Goal: Task Accomplishment & Management: Use online tool/utility

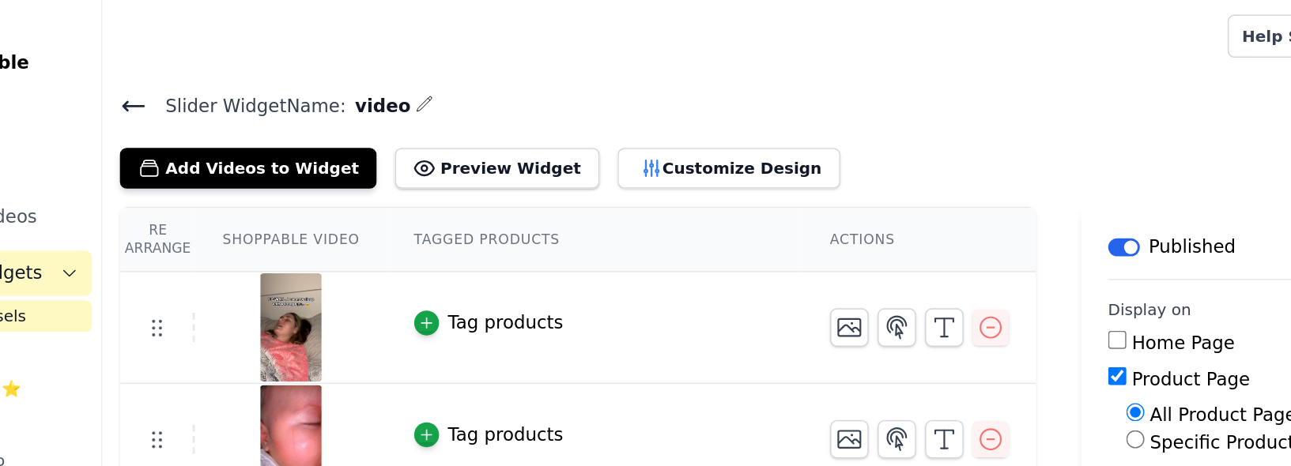
click at [569, 127] on button "Customize Design" at bounding box center [616, 118] width 156 height 28
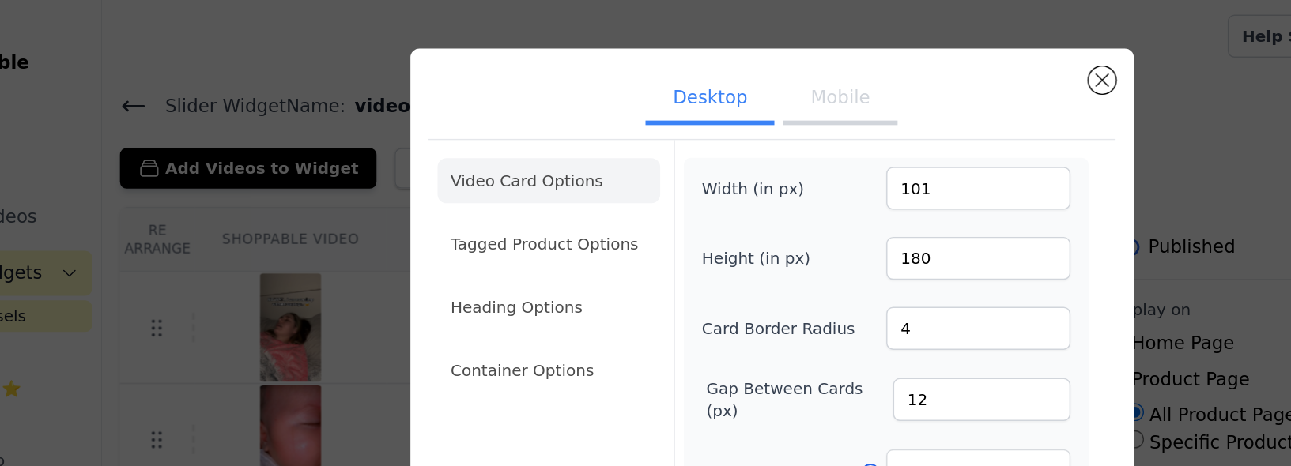
click at [687, 69] on button "Mobile" at bounding box center [693, 70] width 79 height 35
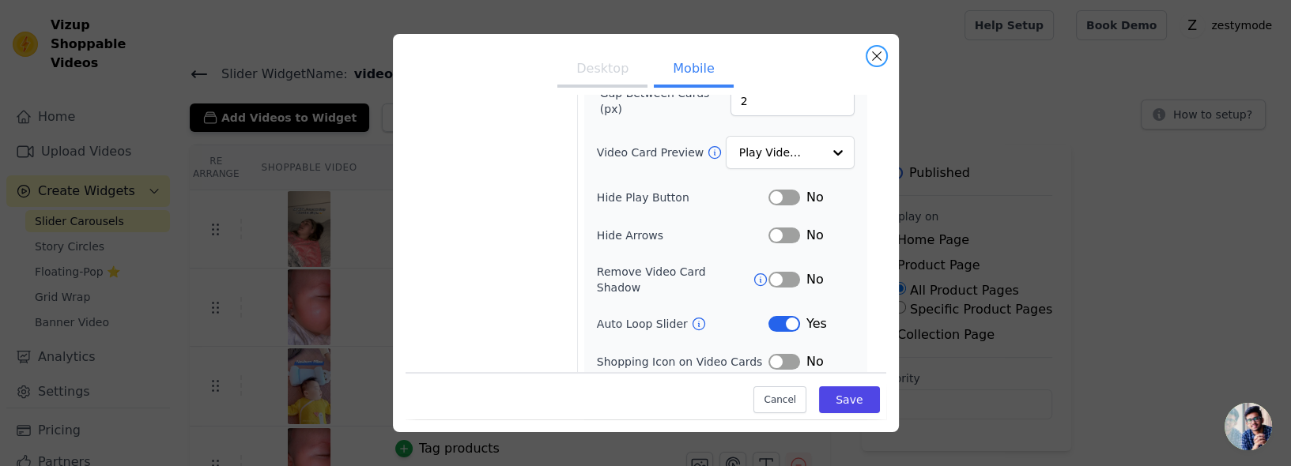
click at [876, 64] on button "Close modal" at bounding box center [876, 56] width 19 height 19
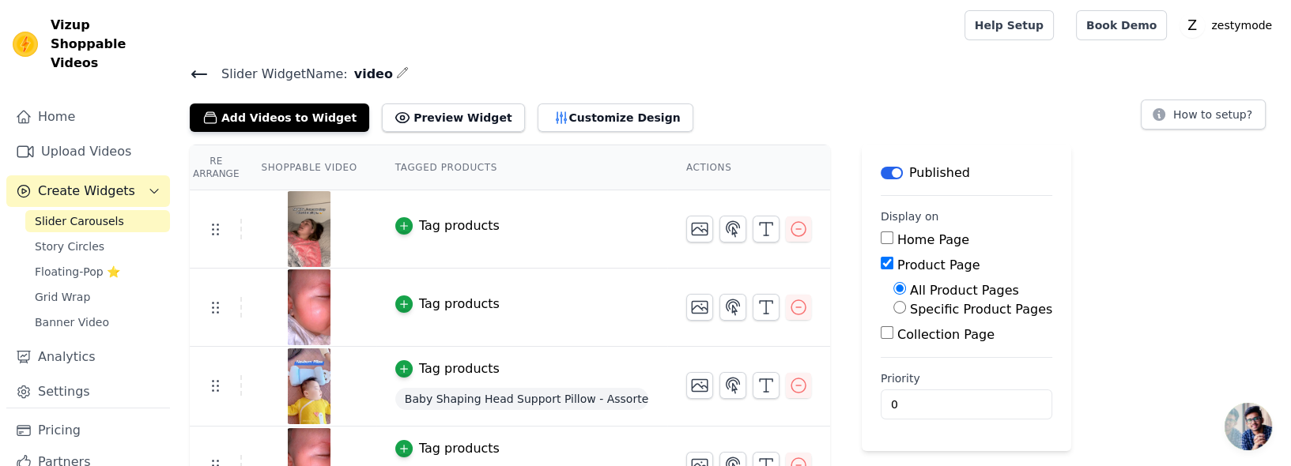
click at [582, 125] on button "Customize Design" at bounding box center [616, 118] width 156 height 28
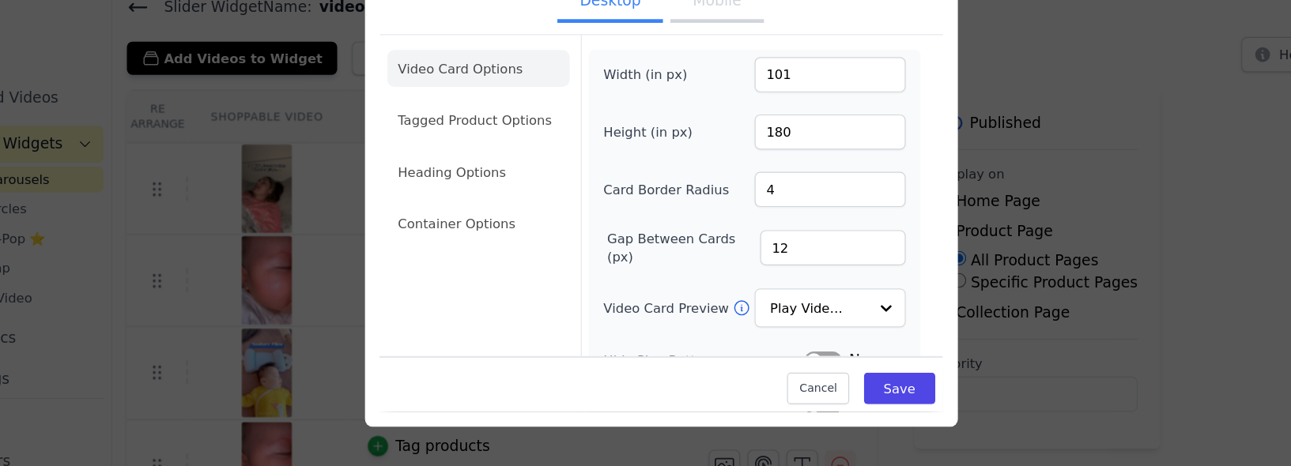
click at [695, 88] on button "Mobile" at bounding box center [693, 70] width 79 height 35
click at [621, 85] on button "Desktop" at bounding box center [602, 70] width 90 height 35
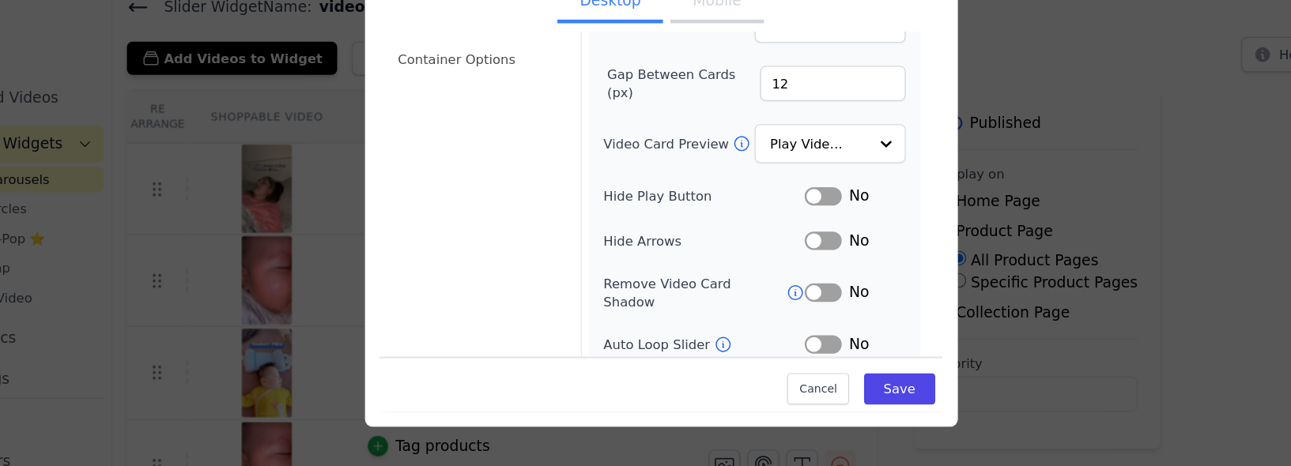
click at [772, 354] on button "Label" at bounding box center [785, 362] width 32 height 16
click at [837, 414] on button "Save" at bounding box center [849, 400] width 60 height 27
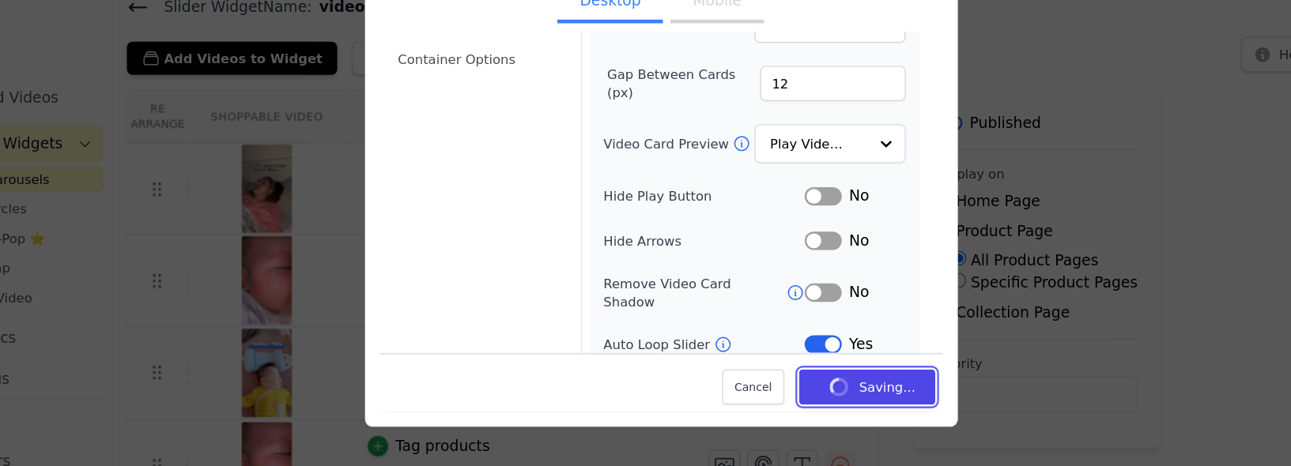
click at [824, 414] on button "Saving..." at bounding box center [822, 398] width 116 height 30
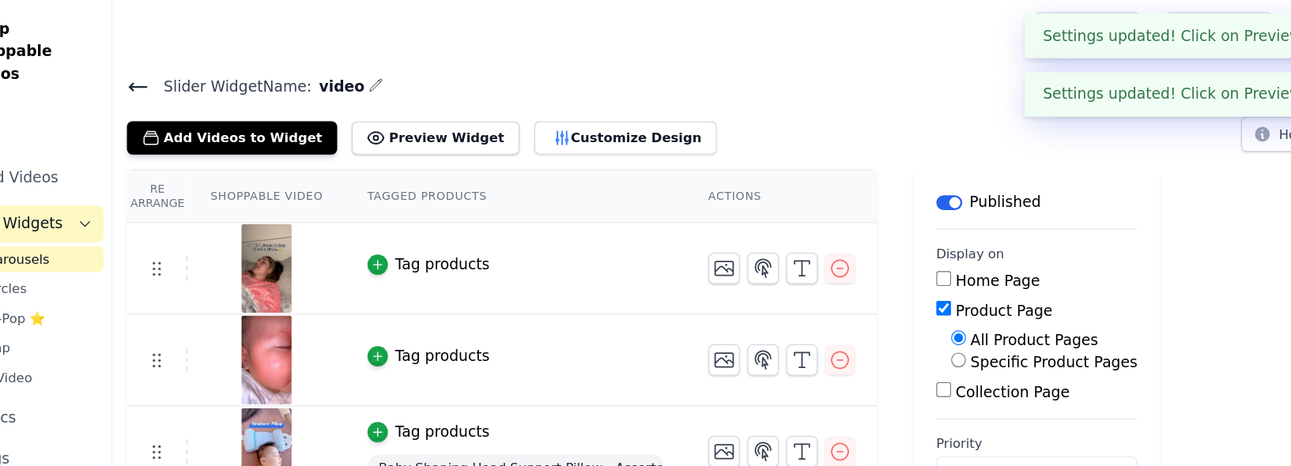
click at [588, 116] on button "Customize Design" at bounding box center [616, 118] width 156 height 28
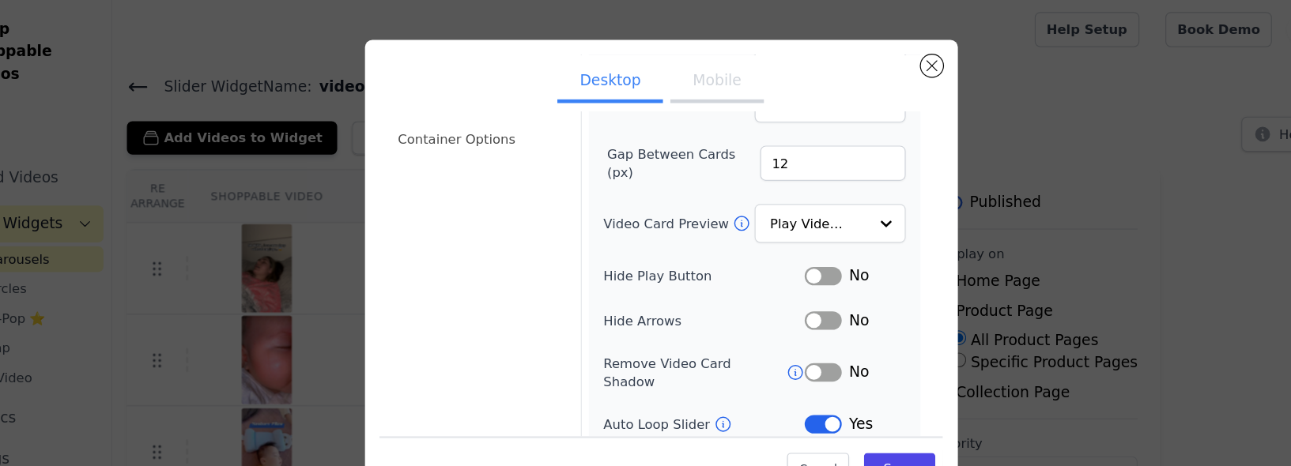
click at [675, 72] on button "Mobile" at bounding box center [693, 70] width 79 height 35
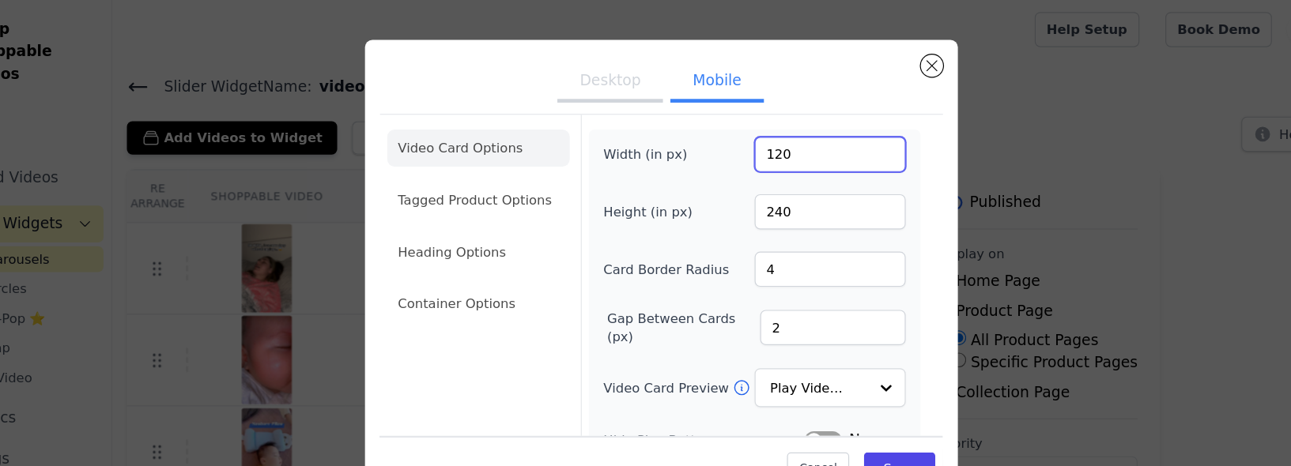
click at [781, 143] on input "120" at bounding box center [790, 132] width 129 height 30
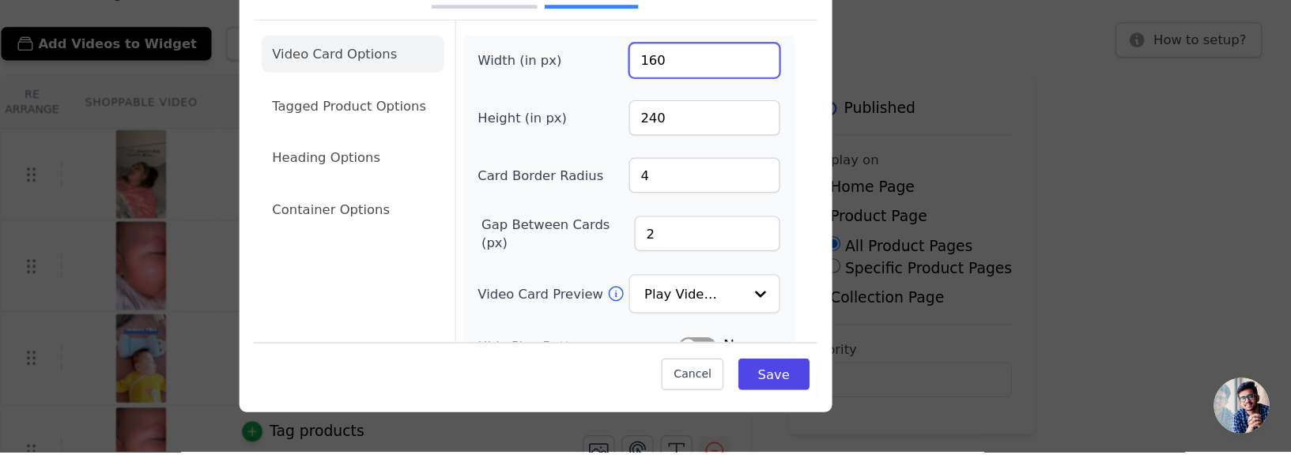
type input "160"
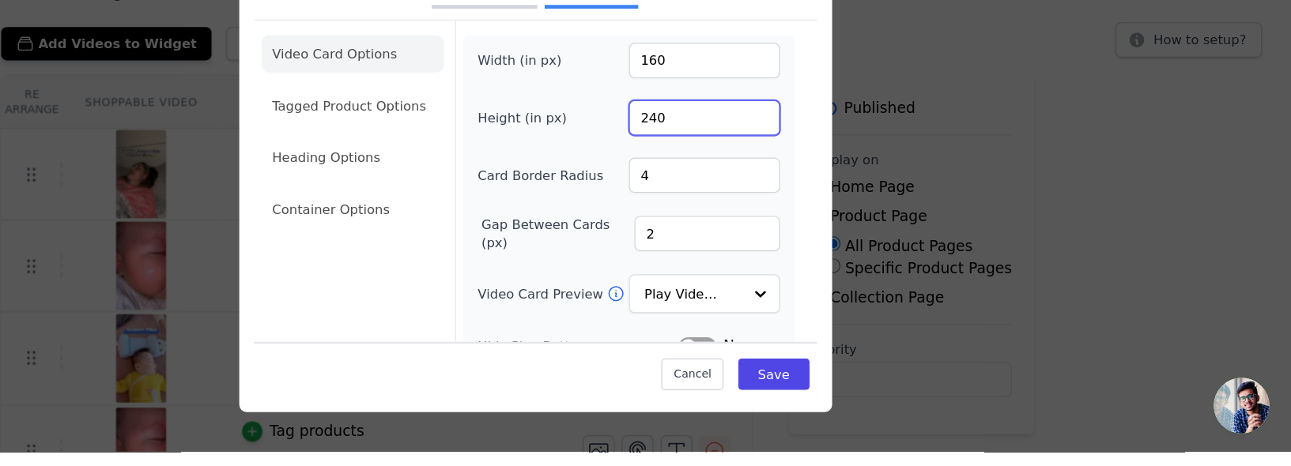
click at [783, 193] on input "240" at bounding box center [790, 181] width 129 height 30
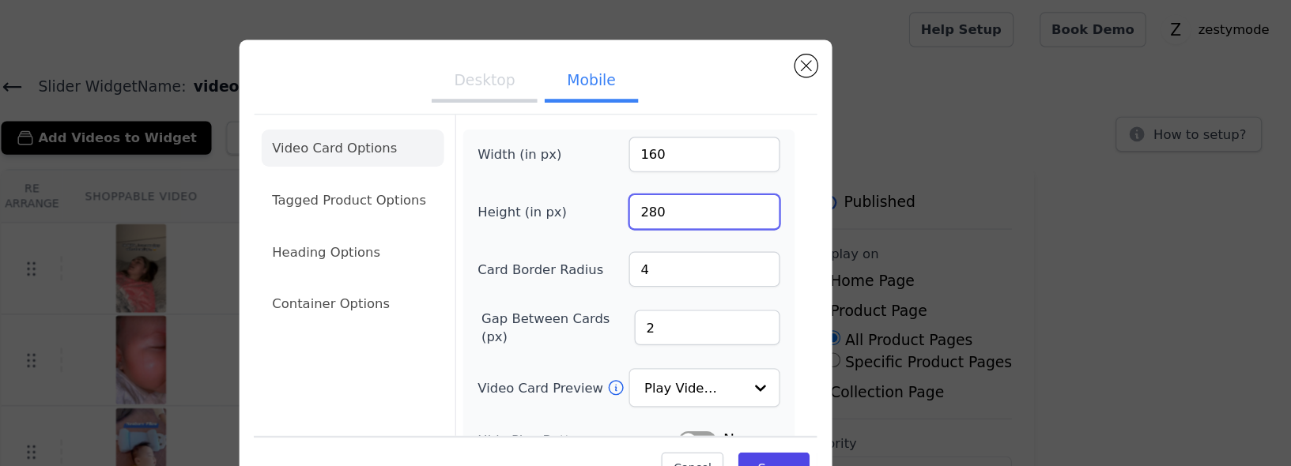
type input "280"
click at [703, 80] on button "Mobile" at bounding box center [693, 70] width 79 height 35
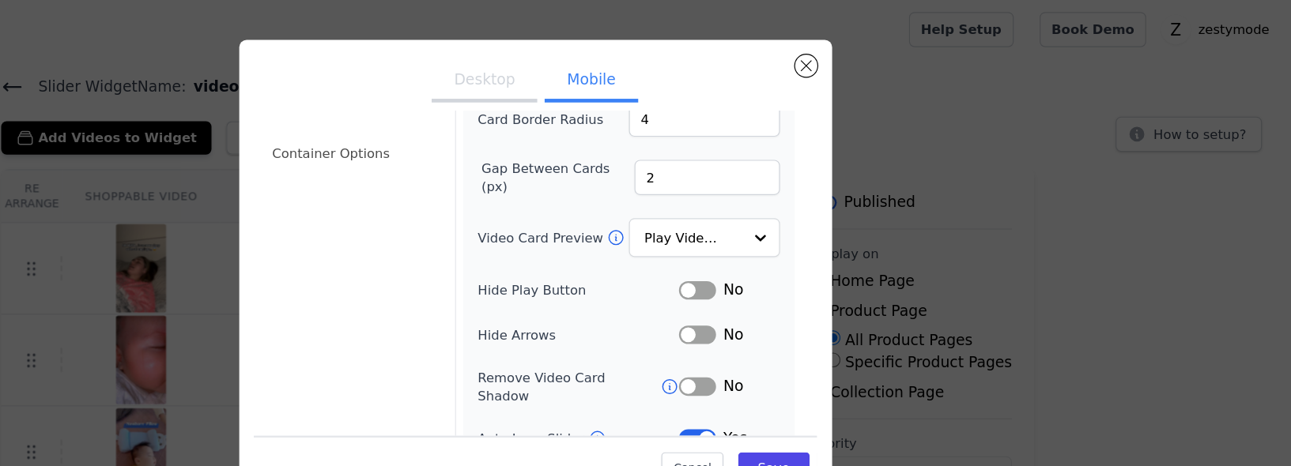
scroll to position [179, 0]
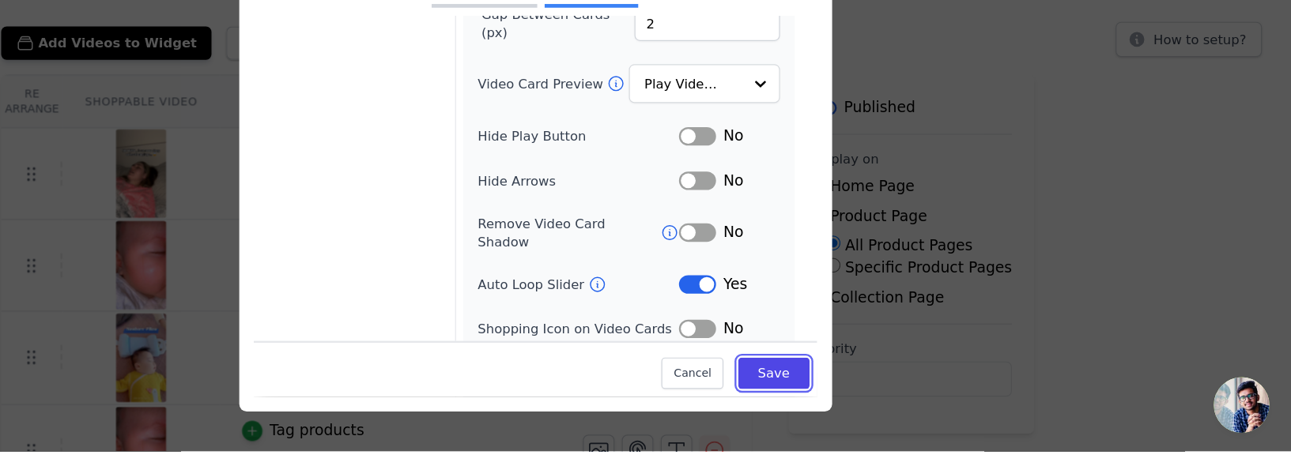
click at [851, 414] on button "Save" at bounding box center [849, 400] width 60 height 27
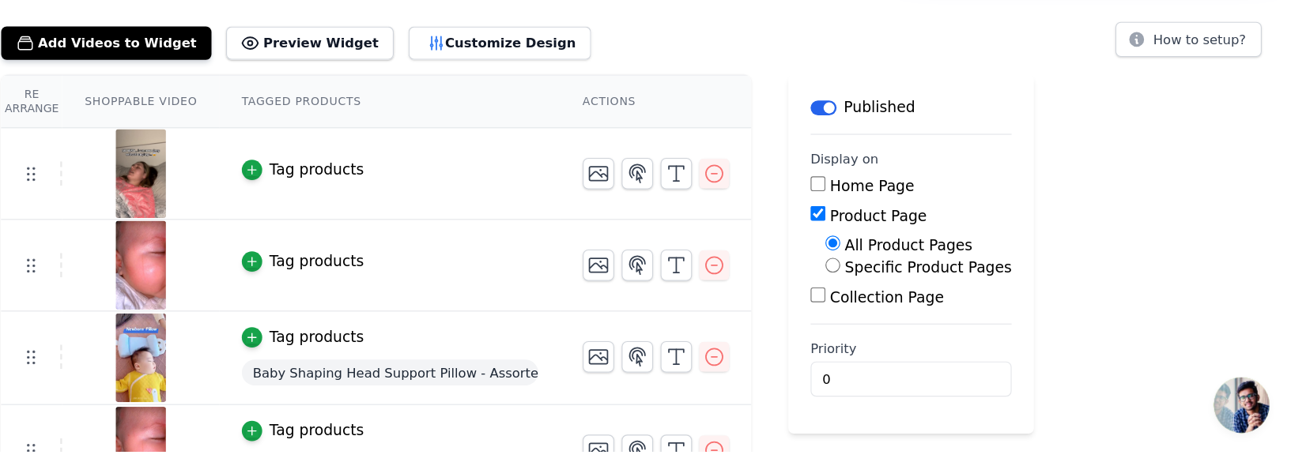
scroll to position [0, 0]
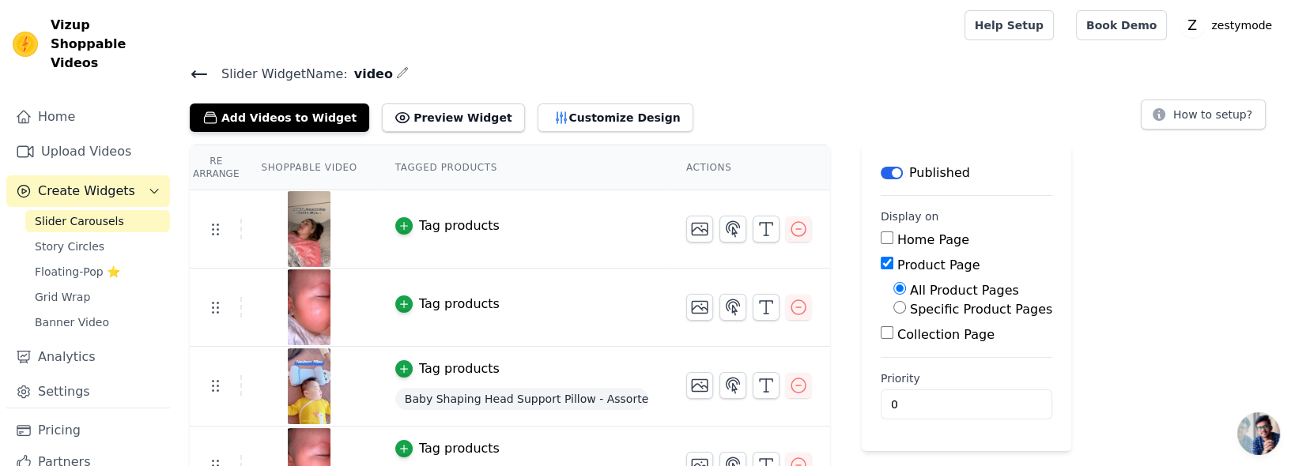
click at [193, 74] on icon at bounding box center [199, 74] width 14 height 6
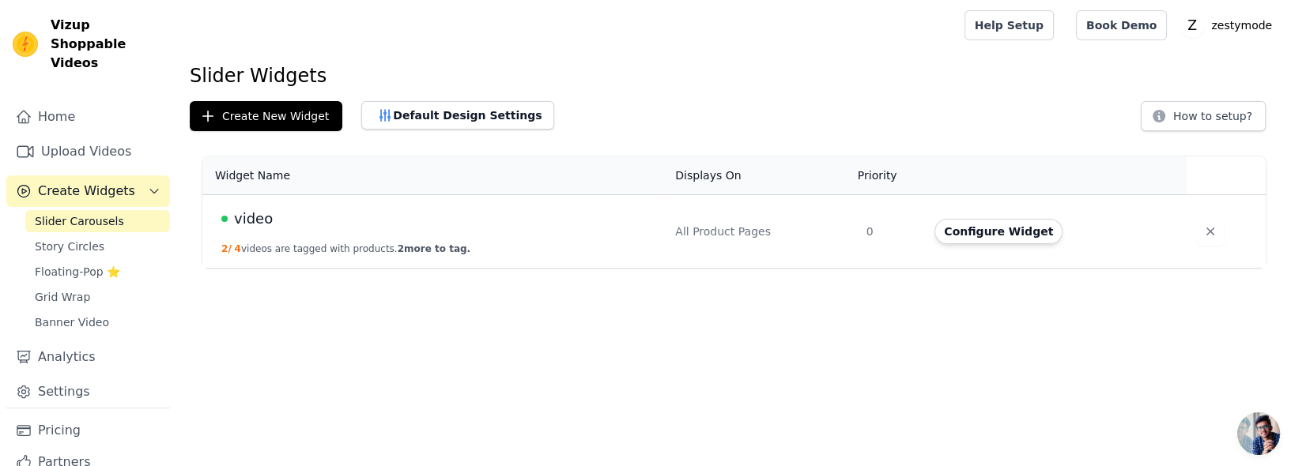
click at [460, 115] on button "Default Design Settings" at bounding box center [457, 115] width 193 height 28
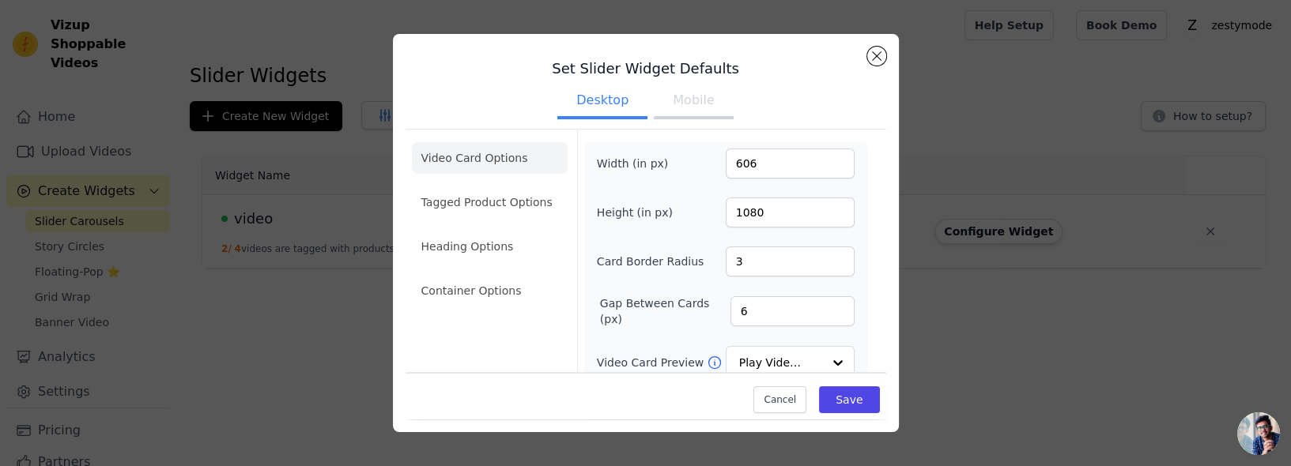
click at [689, 119] on button "Mobile" at bounding box center [693, 102] width 79 height 35
click at [876, 64] on button "Close modal" at bounding box center [876, 56] width 19 height 19
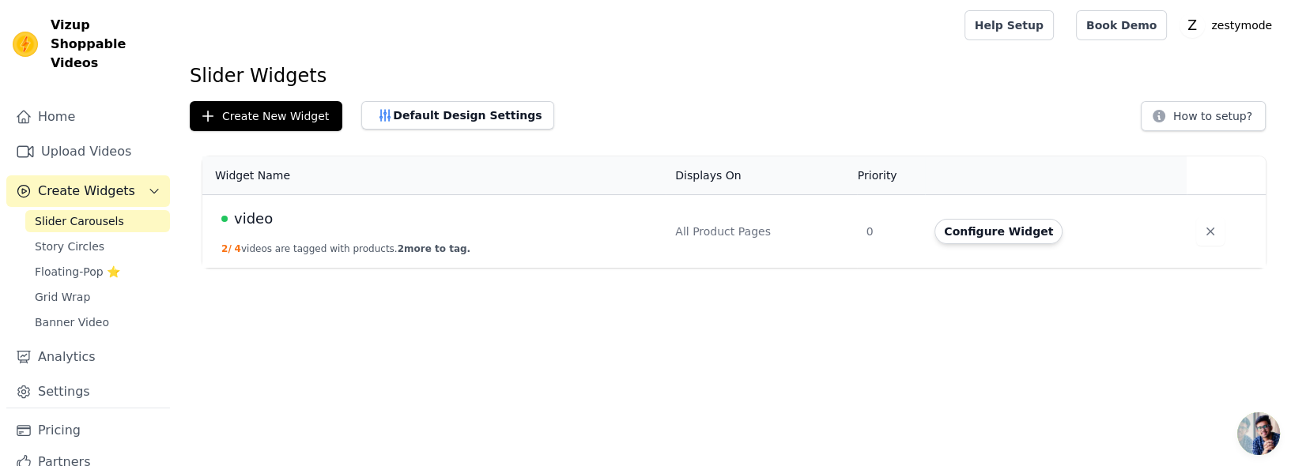
click at [410, 115] on button "Default Design Settings" at bounding box center [457, 115] width 193 height 28
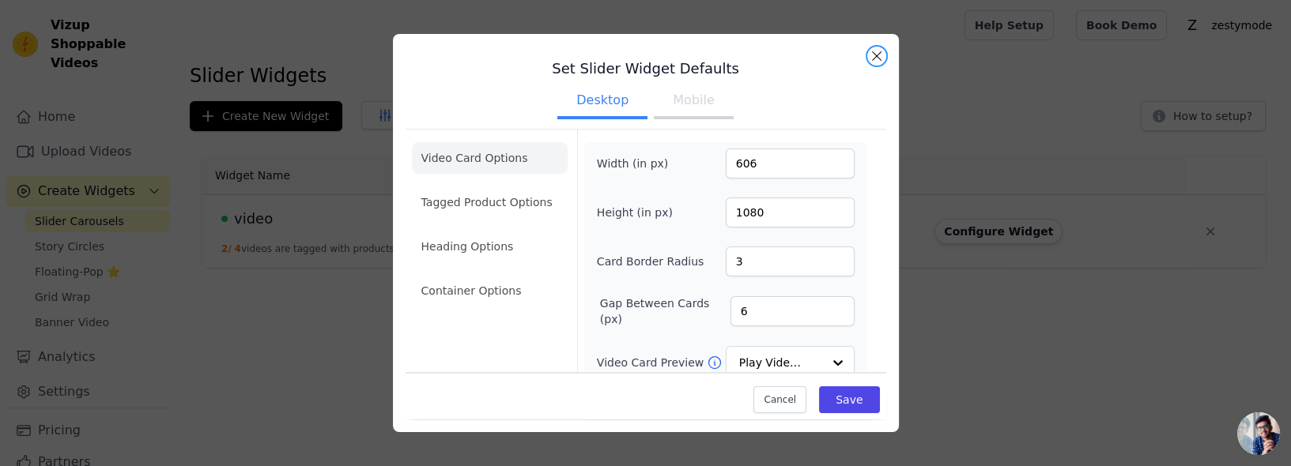
click at [876, 64] on button "Close modal" at bounding box center [876, 56] width 19 height 19
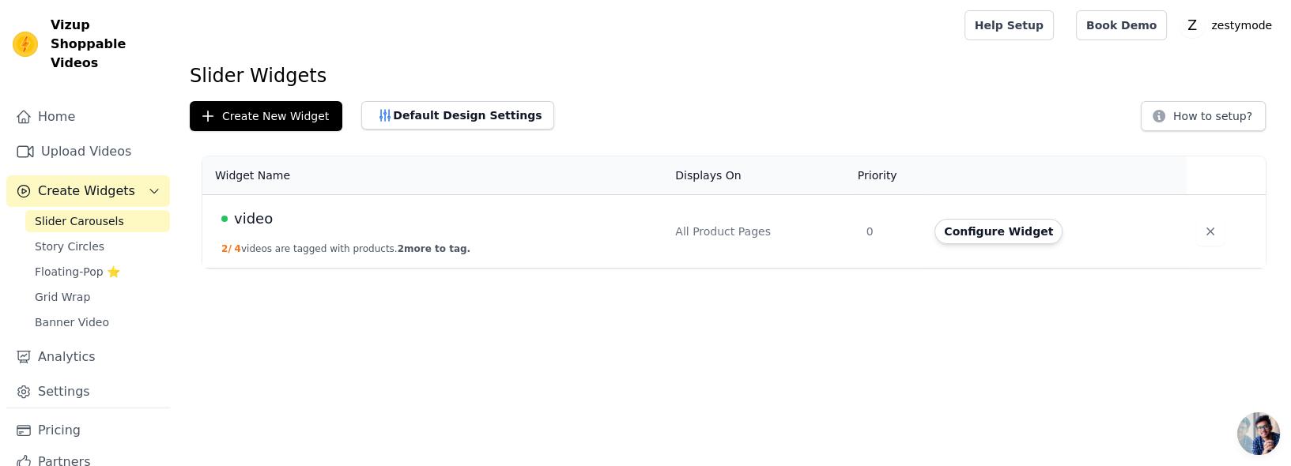
click at [992, 261] on td "Configure Widget" at bounding box center [1056, 232] width 262 height 74
click at [983, 233] on button "Configure Widget" at bounding box center [999, 231] width 128 height 25
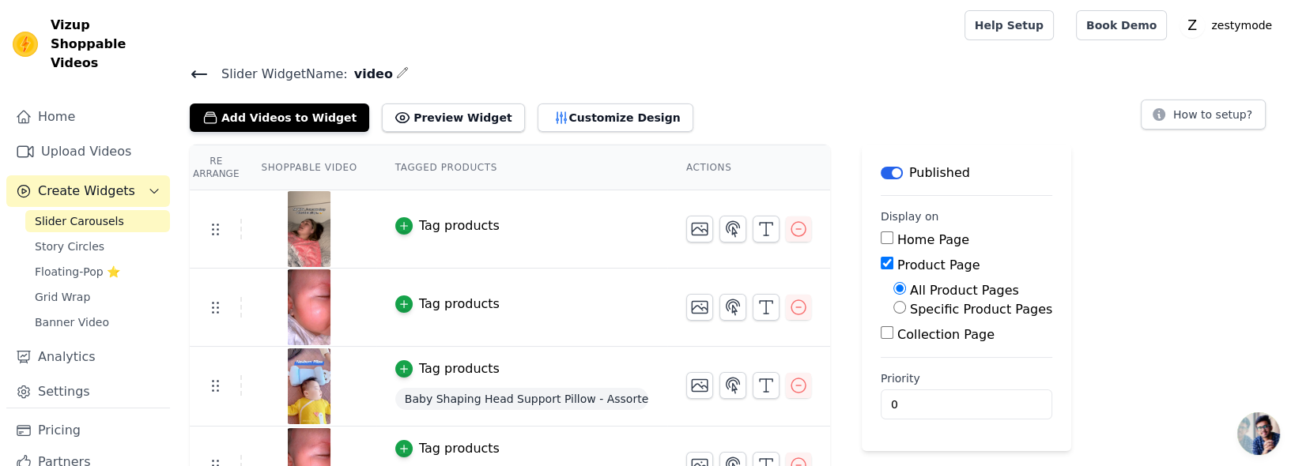
click at [573, 119] on button "Customize Design" at bounding box center [616, 118] width 156 height 28
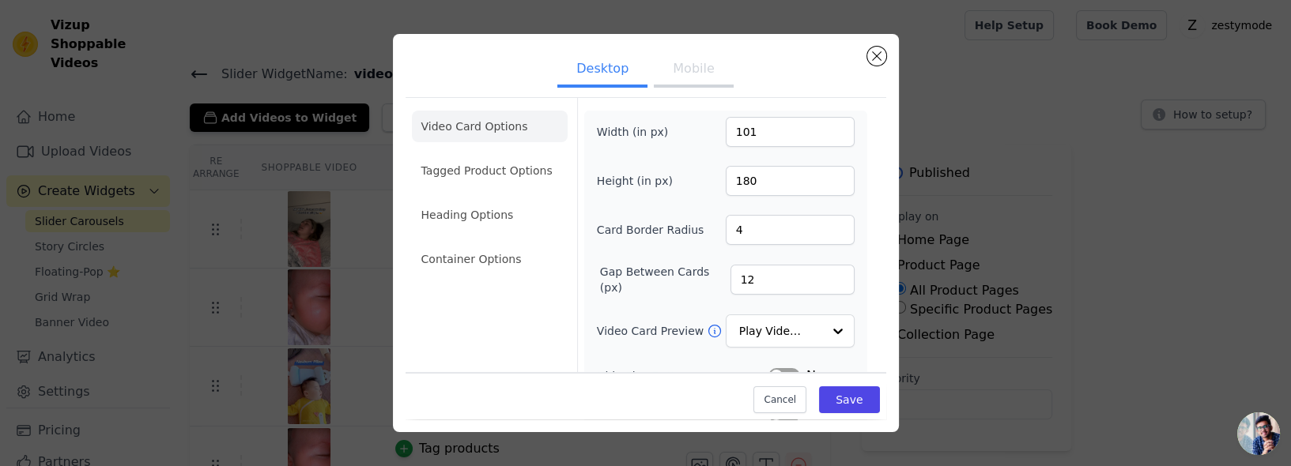
click at [693, 82] on button "Mobile" at bounding box center [693, 70] width 79 height 35
click at [455, 244] on li "Tagged Product Options" at bounding box center [490, 260] width 156 height 32
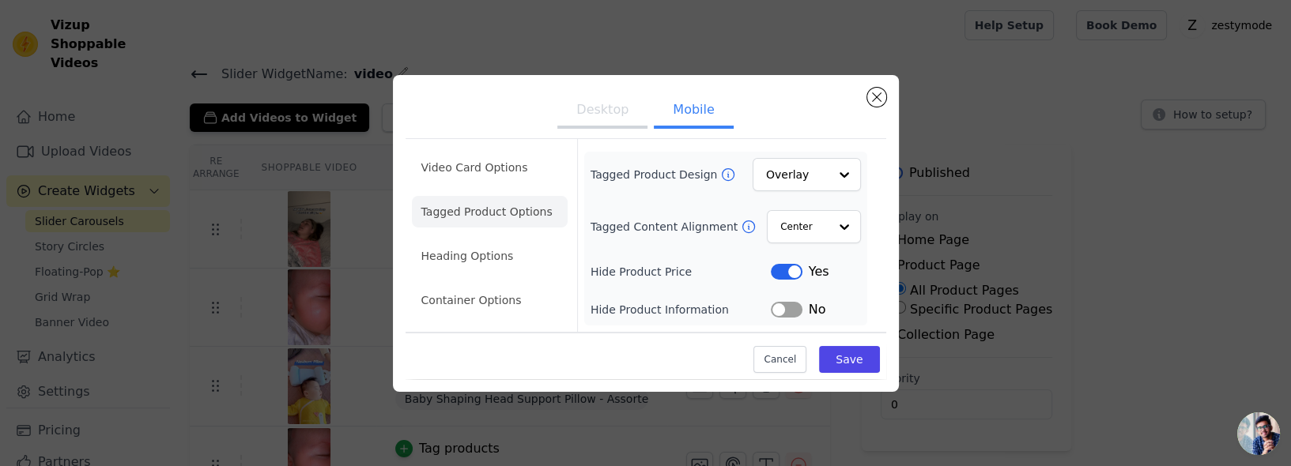
click at [444, 210] on li "Video Card Options" at bounding box center [490, 212] width 156 height 32
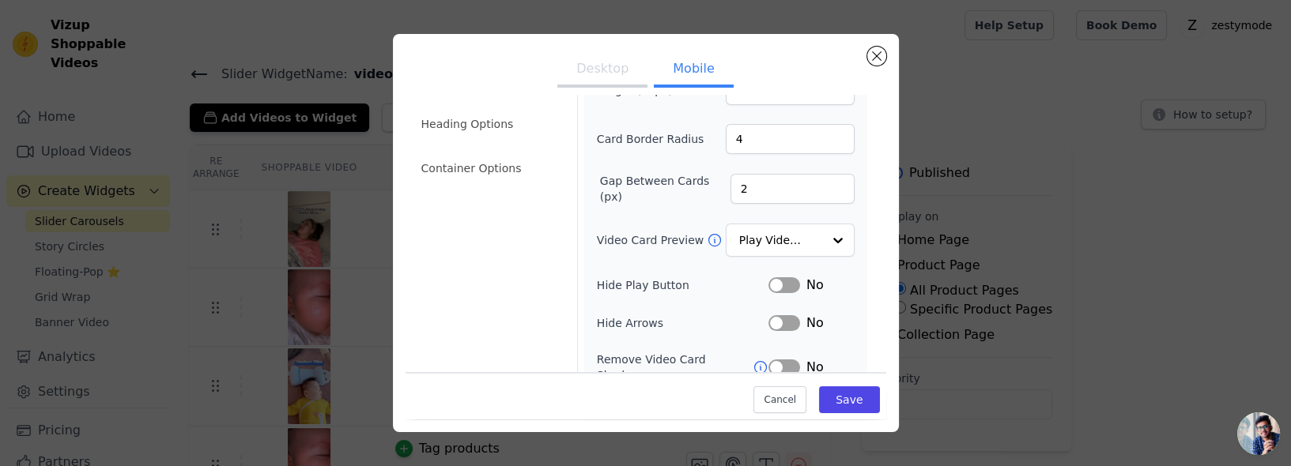
scroll to position [93, 0]
click at [772, 199] on input "2" at bounding box center [793, 187] width 124 height 30
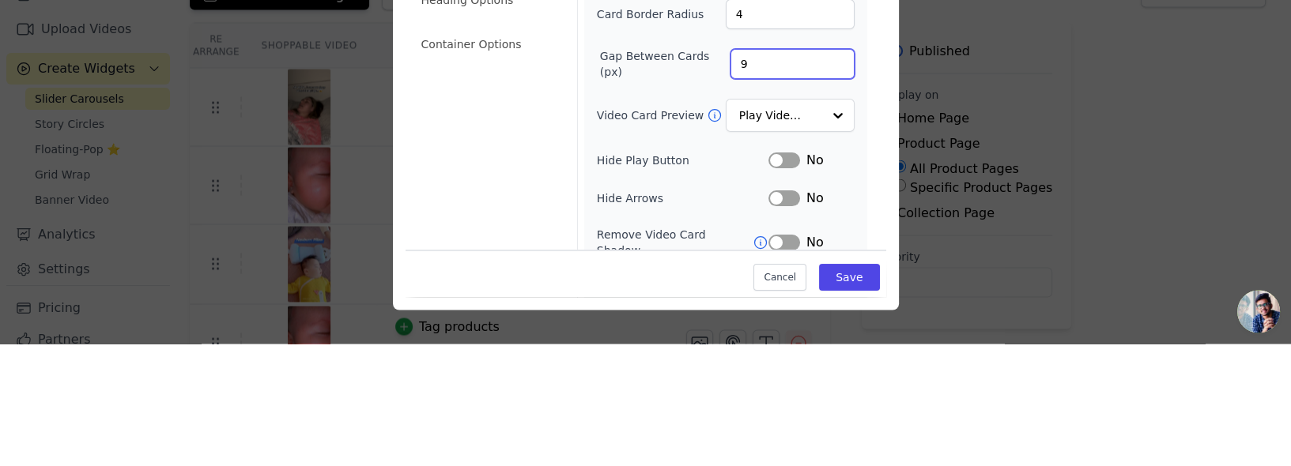
scroll to position [179, 0]
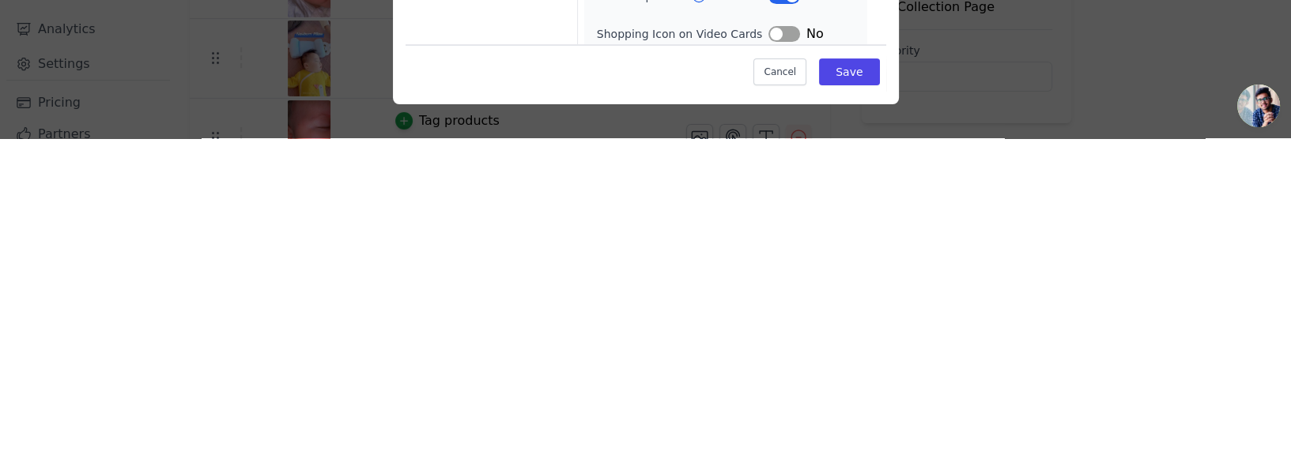
type input "9"
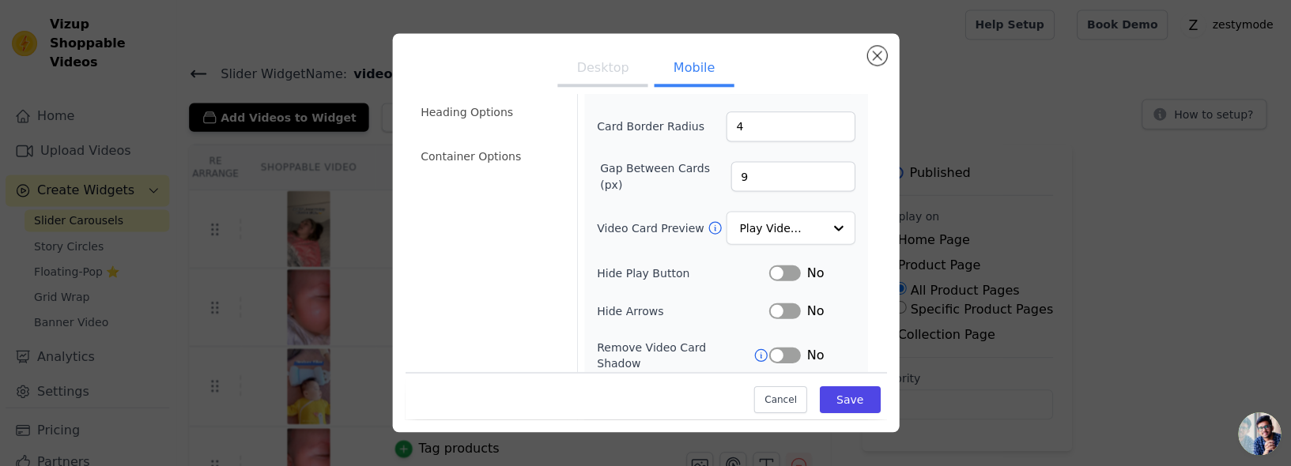
scroll to position [41, 0]
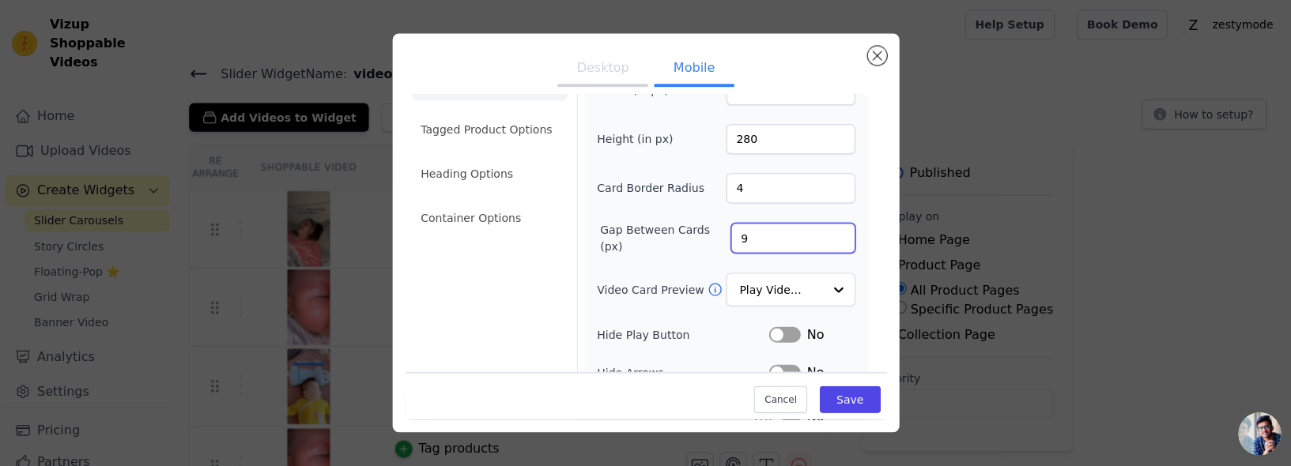
click at [772, 240] on input "9" at bounding box center [793, 239] width 124 height 30
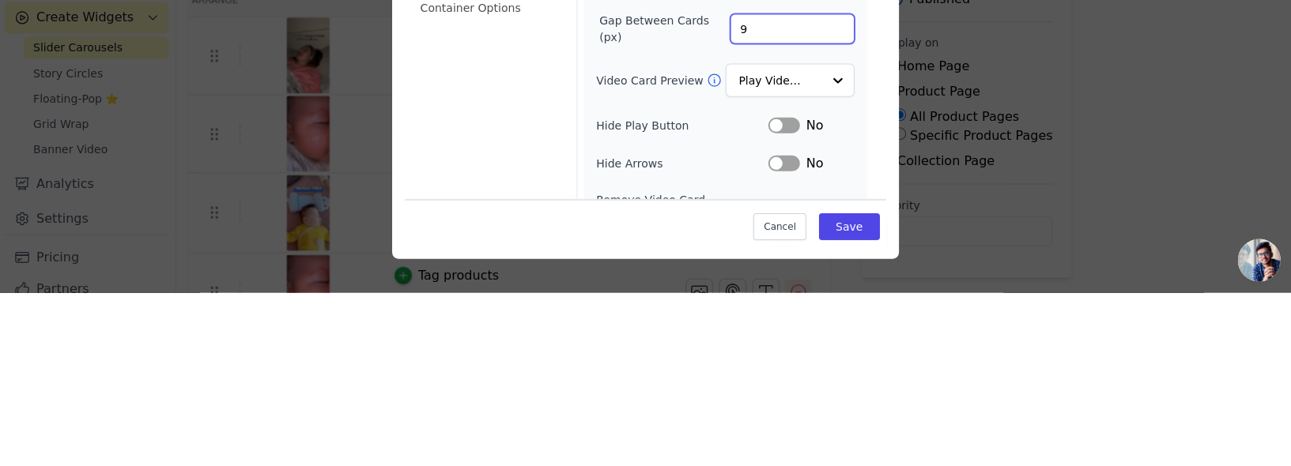
scroll to position [0, 0]
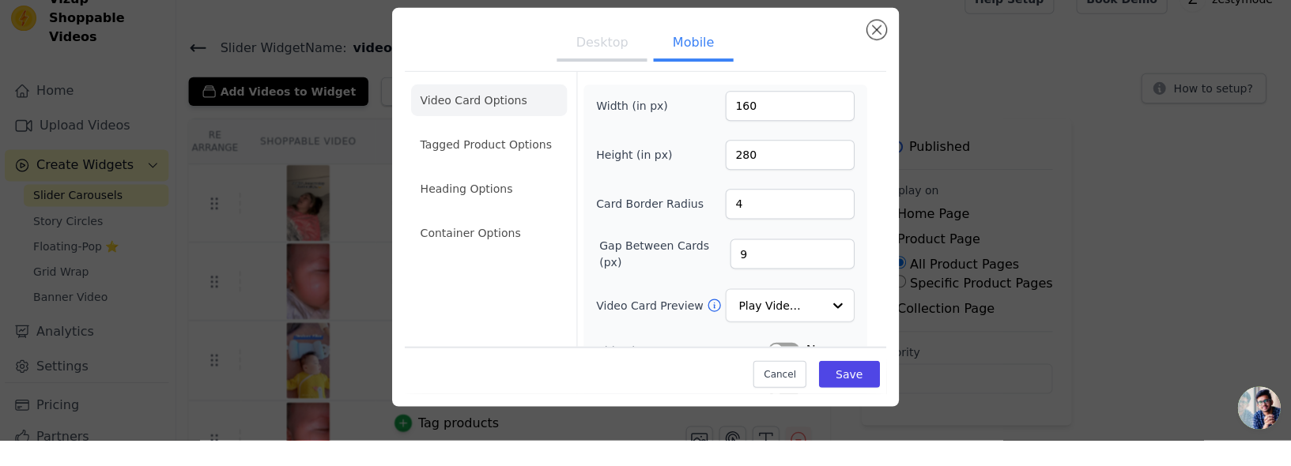
click at [697, 88] on button "Mobile" at bounding box center [693, 70] width 79 height 35
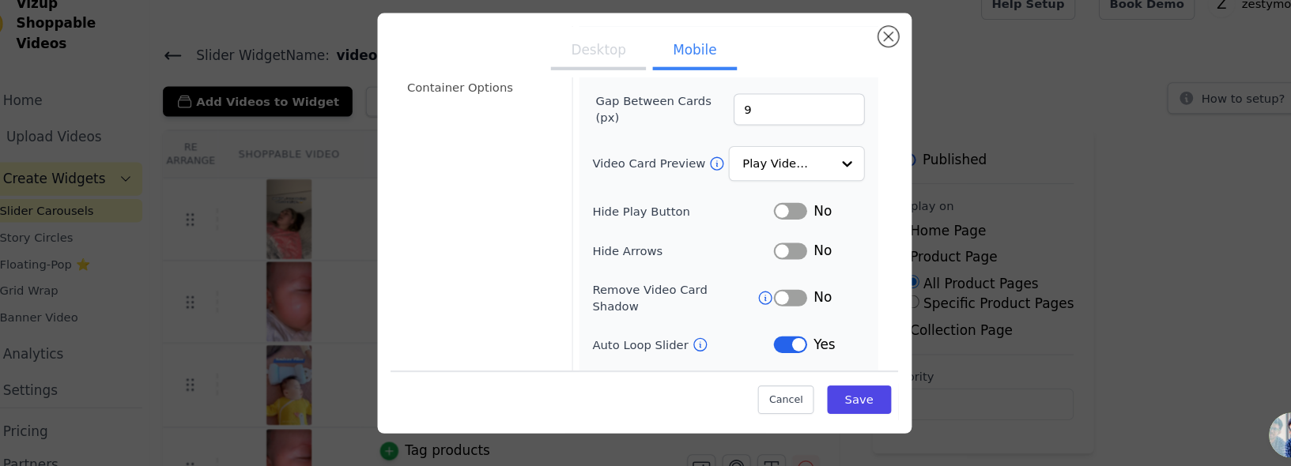
scroll to position [179, 0]
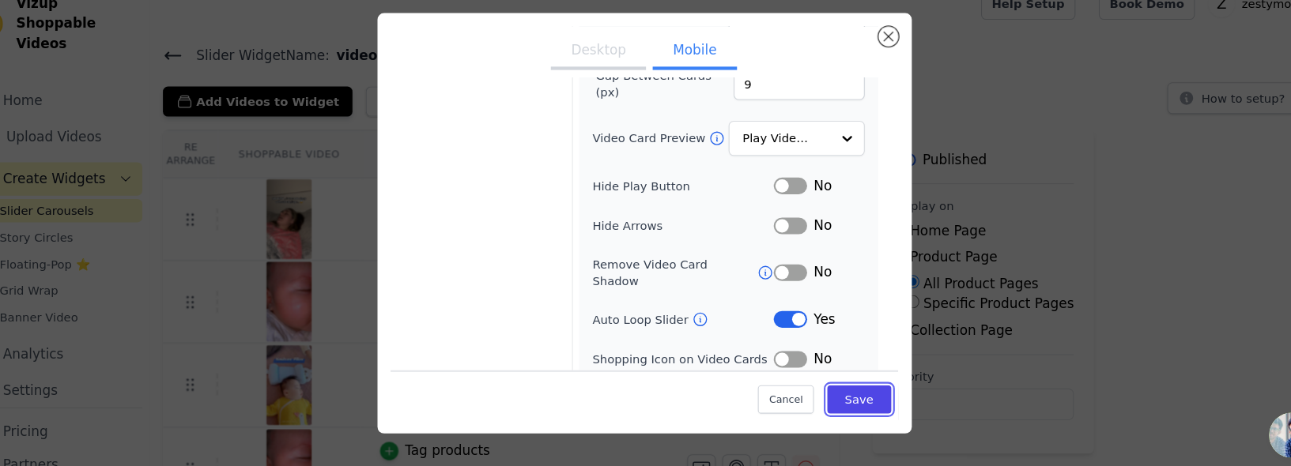
click at [846, 414] on button "Save" at bounding box center [849, 400] width 60 height 27
click at [822, 414] on button "Saving..." at bounding box center [822, 398] width 116 height 30
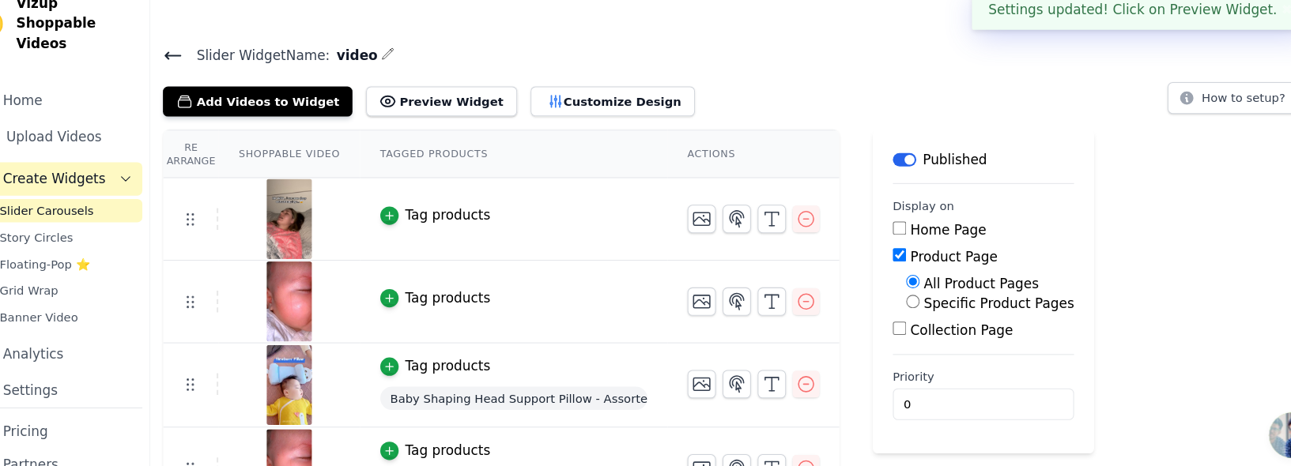
click at [822, 447] on div "Re Arrange Shoppable Video Tagged Products Actions Tag products Tag products Ta…" at bounding box center [734, 326] width 1114 height 362
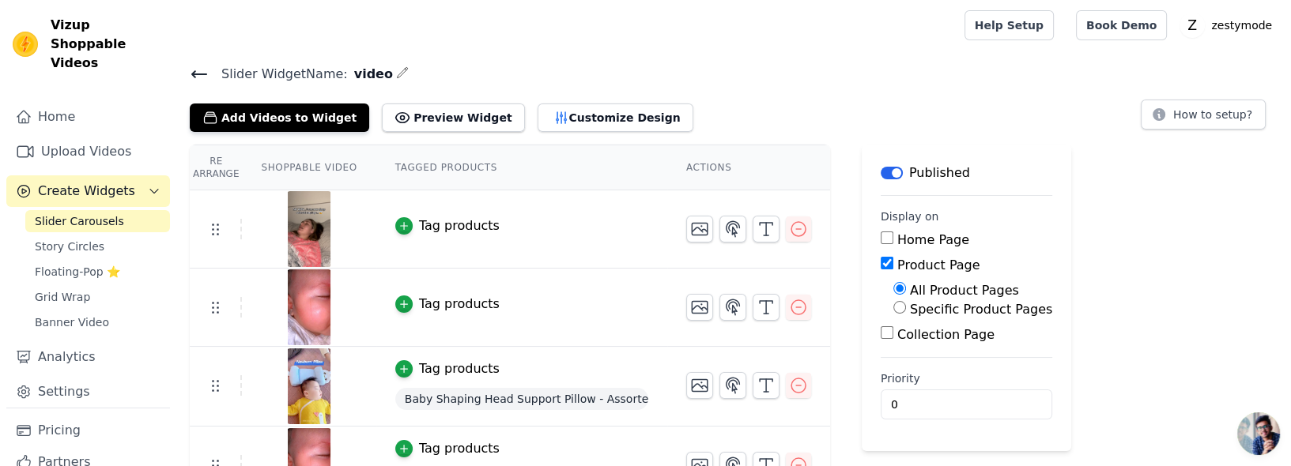
click at [572, 124] on button "Customize Design" at bounding box center [616, 118] width 156 height 28
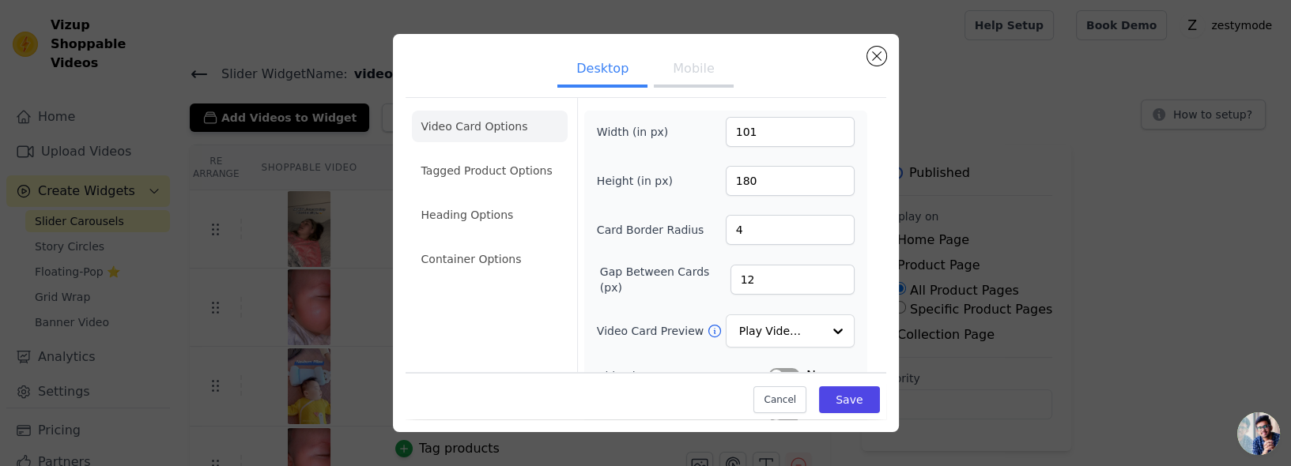
click at [697, 88] on button "Mobile" at bounding box center [693, 70] width 79 height 35
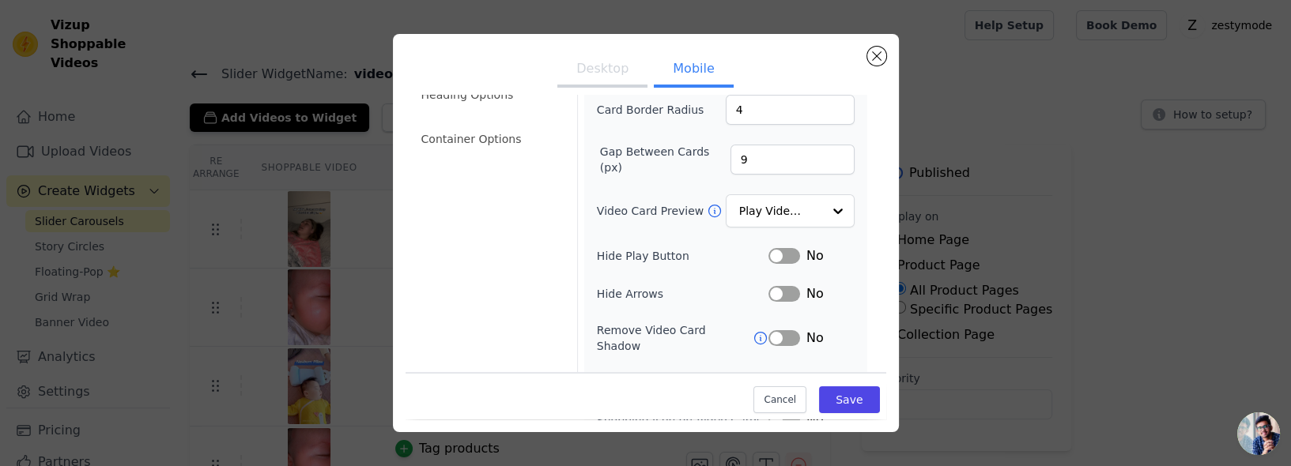
scroll to position [134, 0]
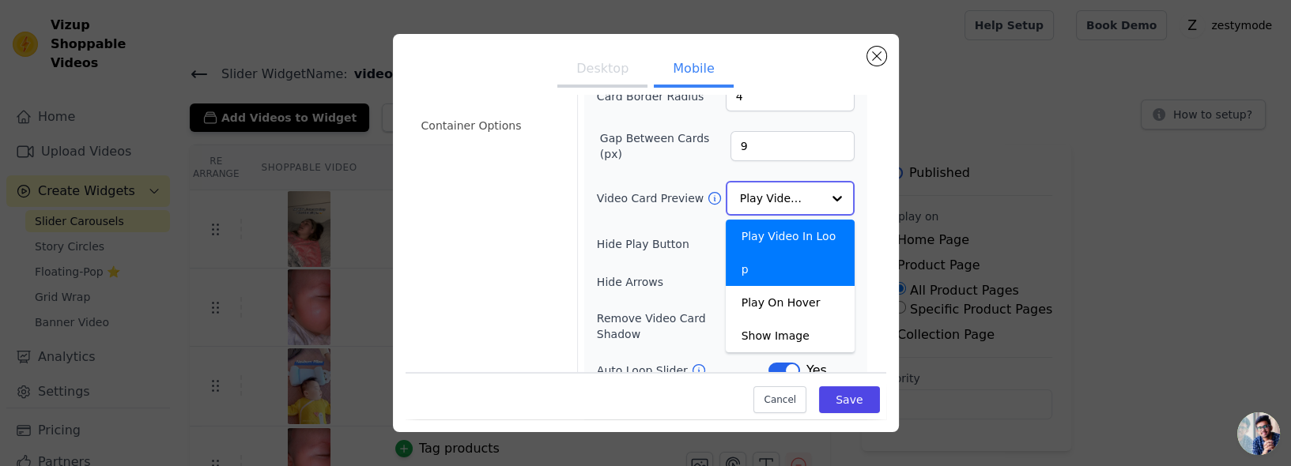
click at [809, 202] on input "Video Card Preview" at bounding box center [780, 199] width 81 height 32
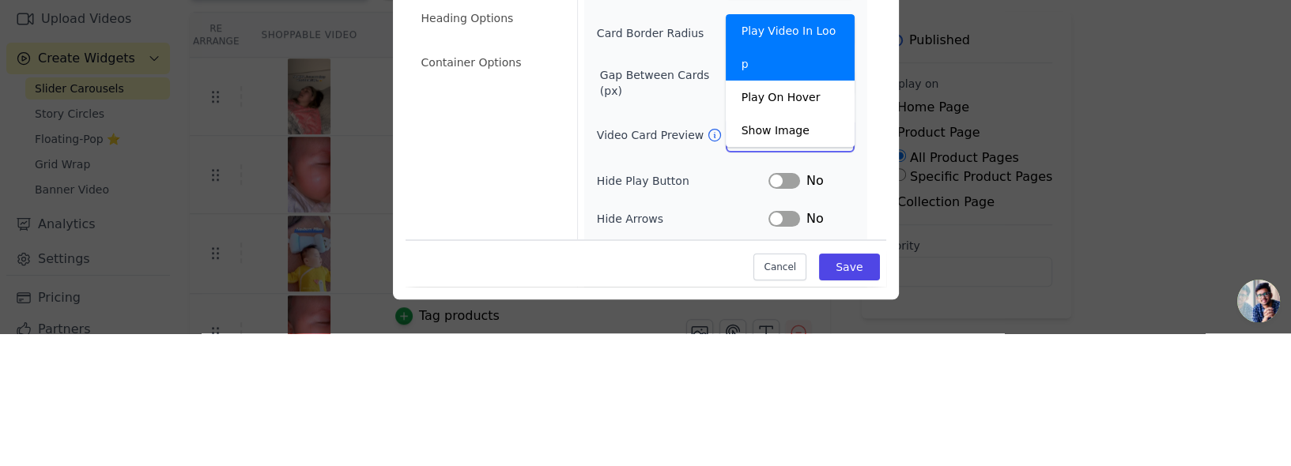
scroll to position [86, 0]
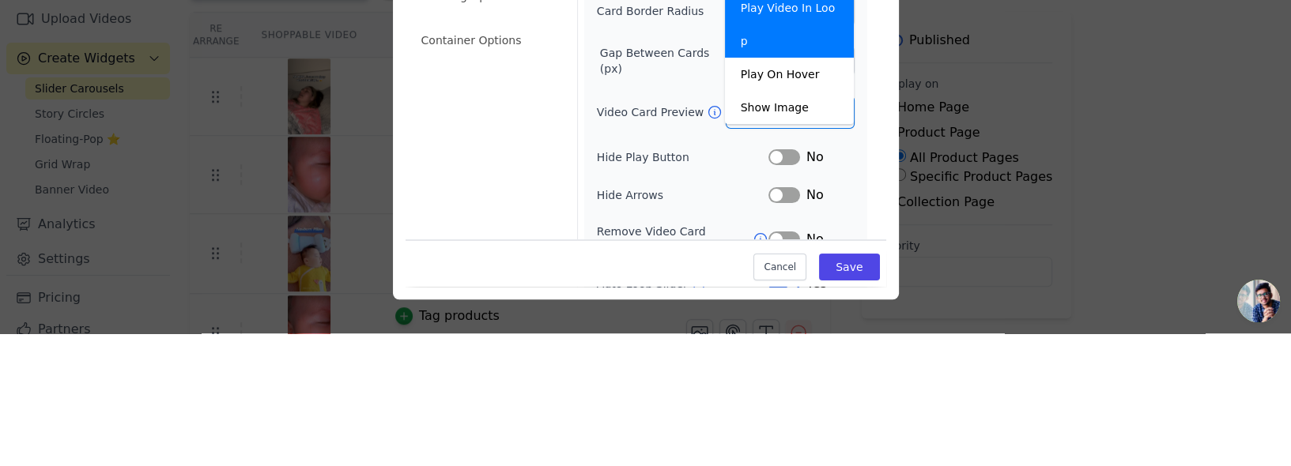
click at [707, 253] on icon at bounding box center [715, 245] width 16 height 16
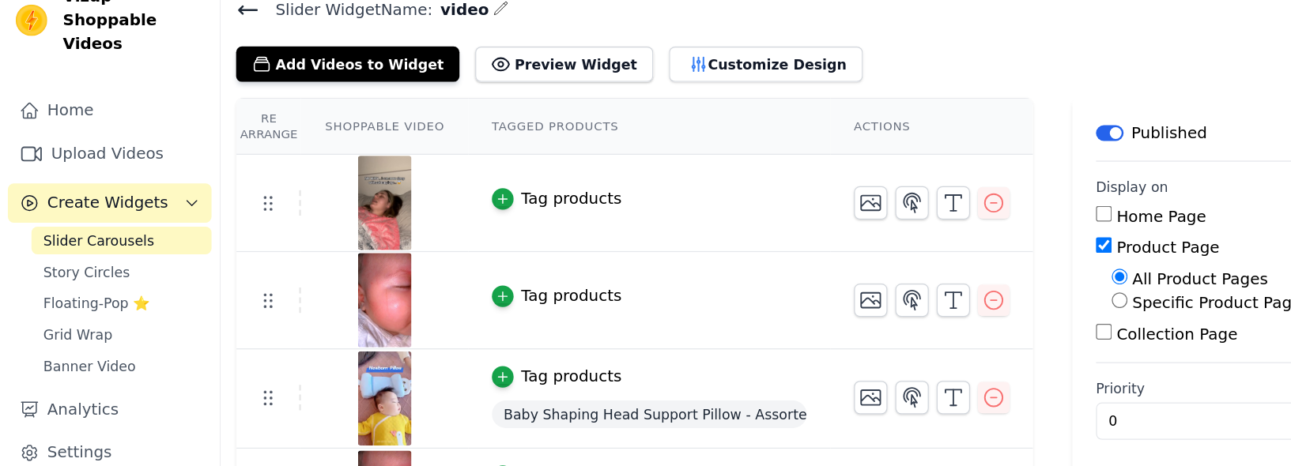
scroll to position [38, 0]
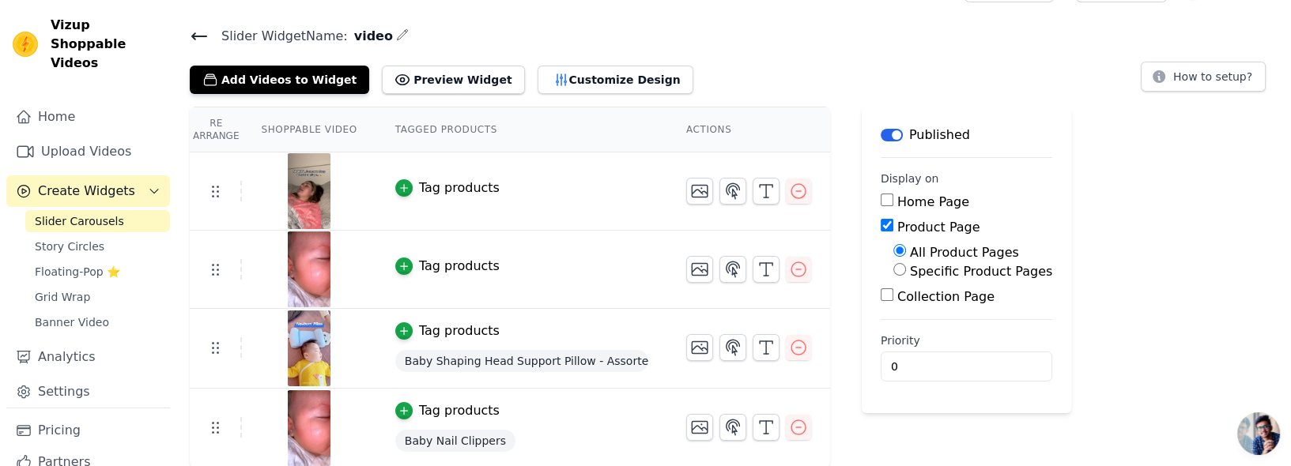
click at [579, 88] on button "Customize Design" at bounding box center [616, 80] width 156 height 28
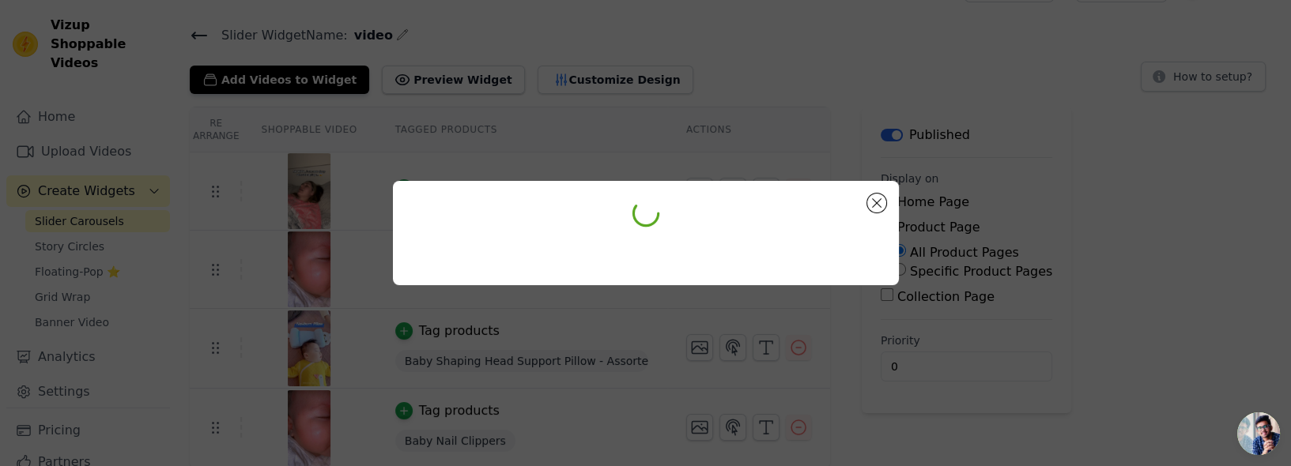
scroll to position [0, 0]
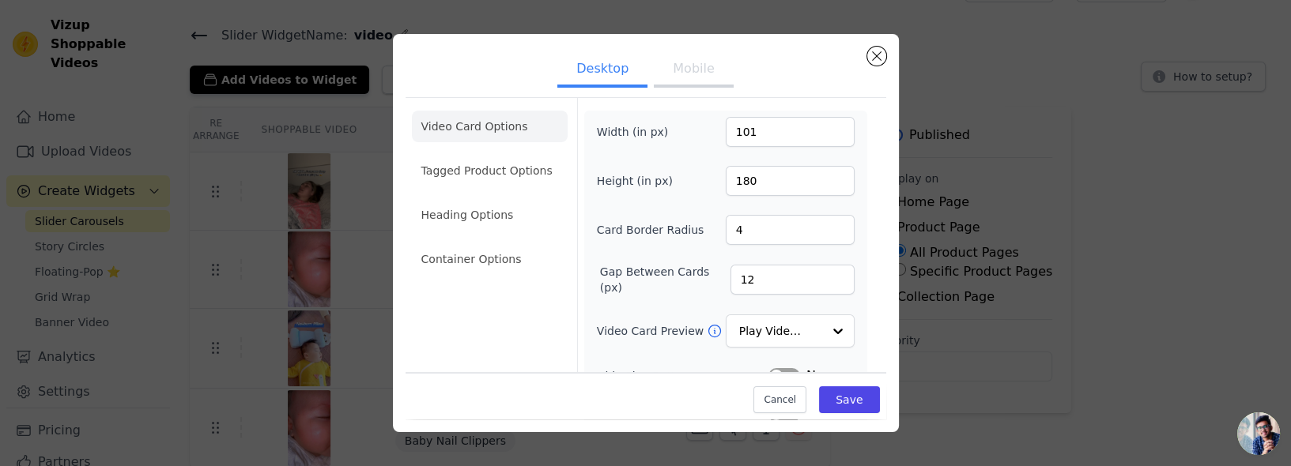
click at [696, 88] on button "Mobile" at bounding box center [693, 70] width 79 height 35
click at [485, 244] on li "Tagged Product Options" at bounding box center [490, 260] width 156 height 32
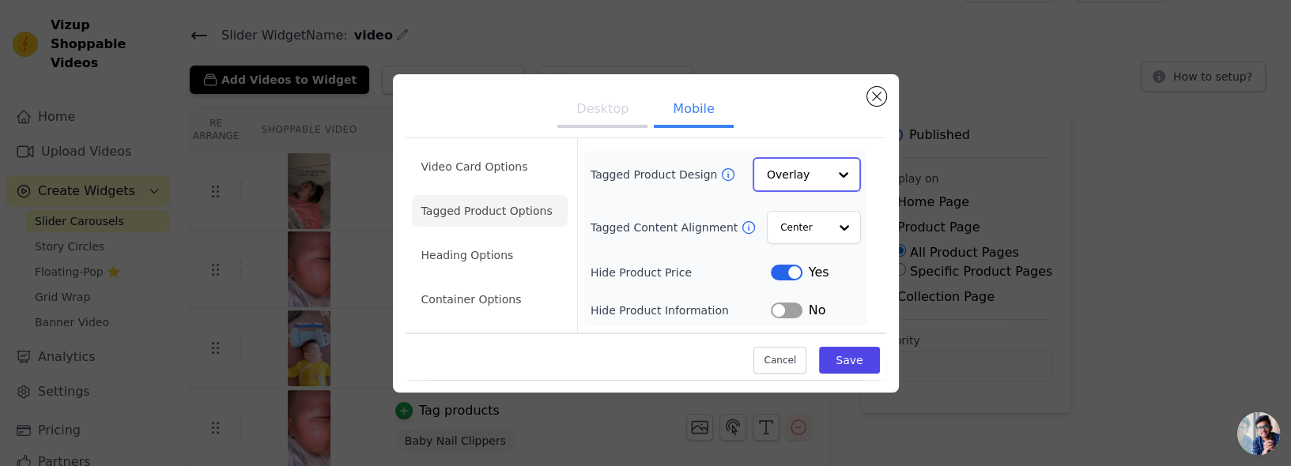
click at [821, 191] on input "Tagged Product Design" at bounding box center [797, 175] width 61 height 32
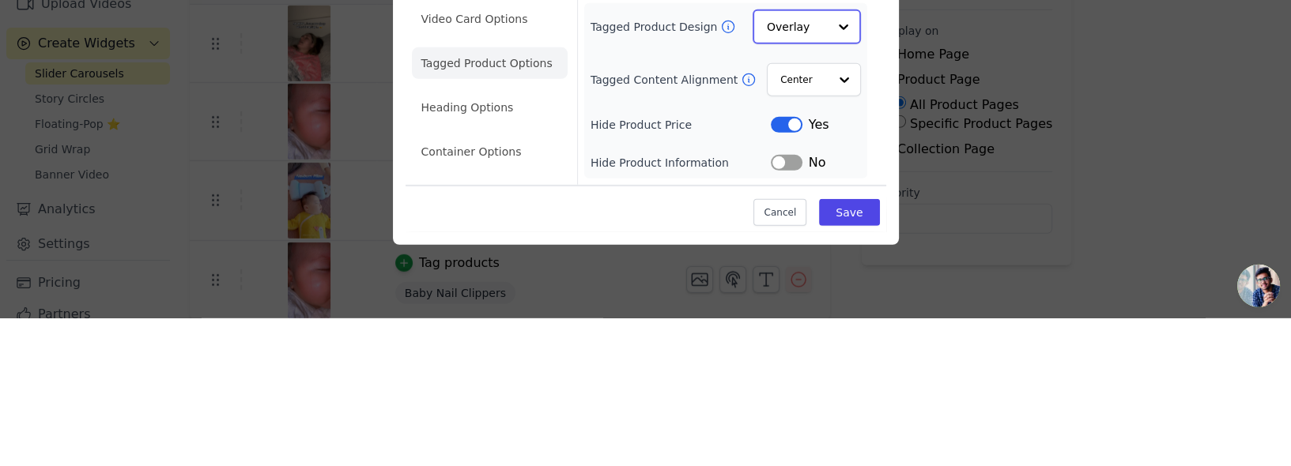
click at [819, 191] on input "Tagged Product Design" at bounding box center [797, 175] width 61 height 32
click at [723, 180] on icon at bounding box center [729, 174] width 12 height 12
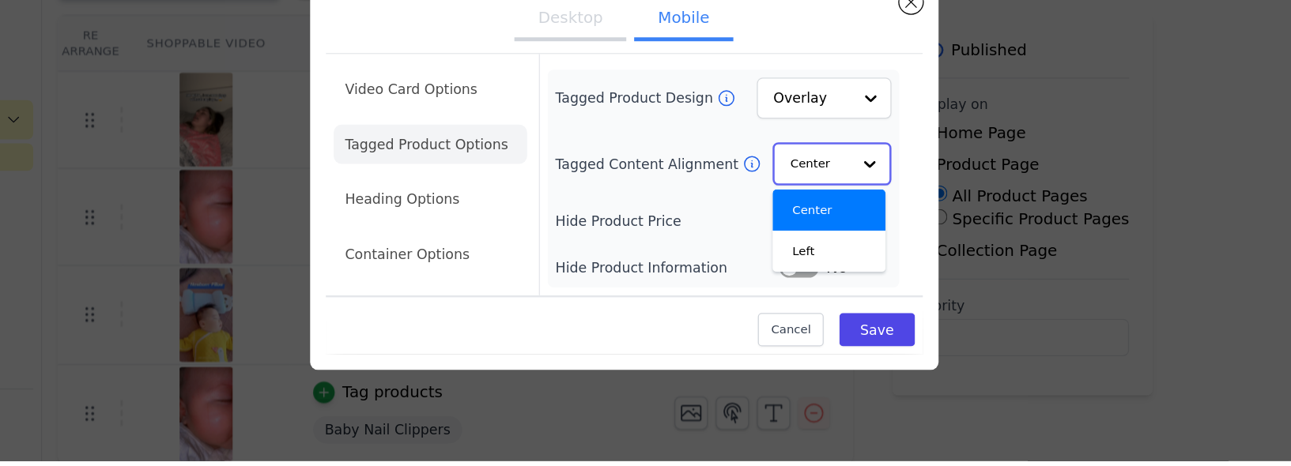
scroll to position [2, 0]
click at [825, 281] on div "Center" at bounding box center [810, 263] width 91 height 33
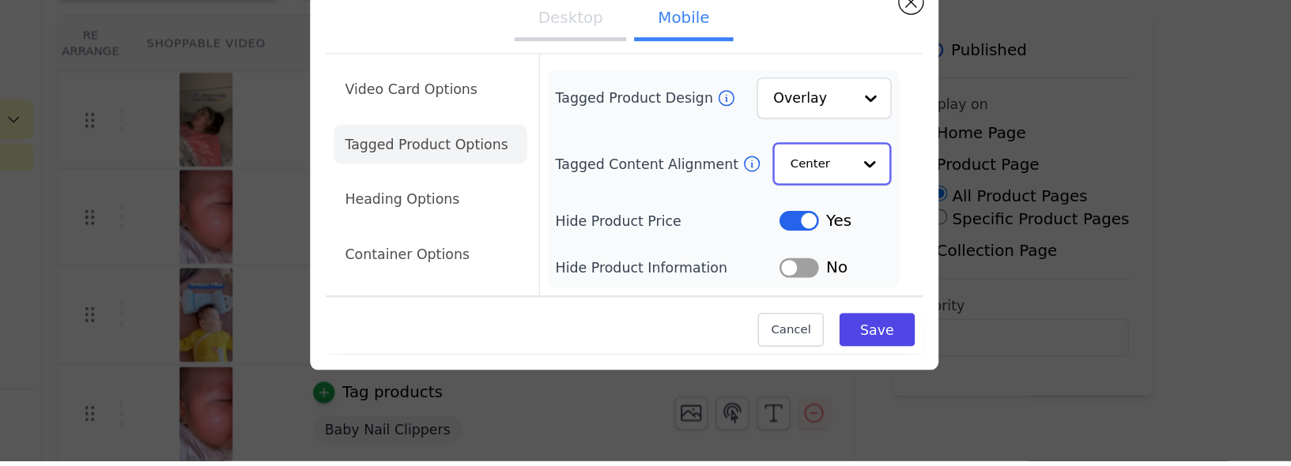
scroll to position [0, 0]
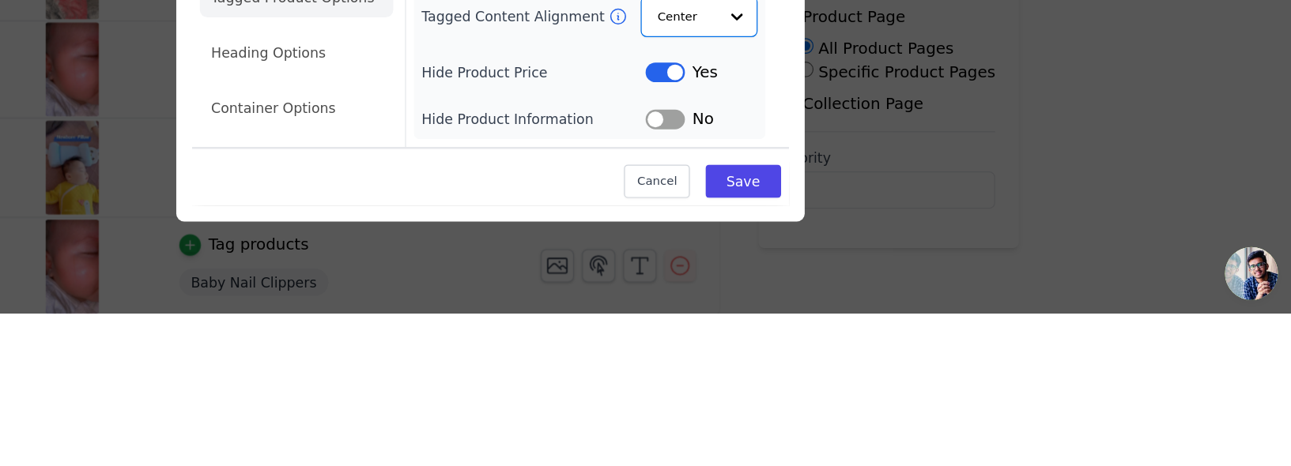
click at [1202, 281] on div "Desktop Mobile Video Card Options Tagged Product Options Heading Options Contai…" at bounding box center [645, 234] width 1241 height 368
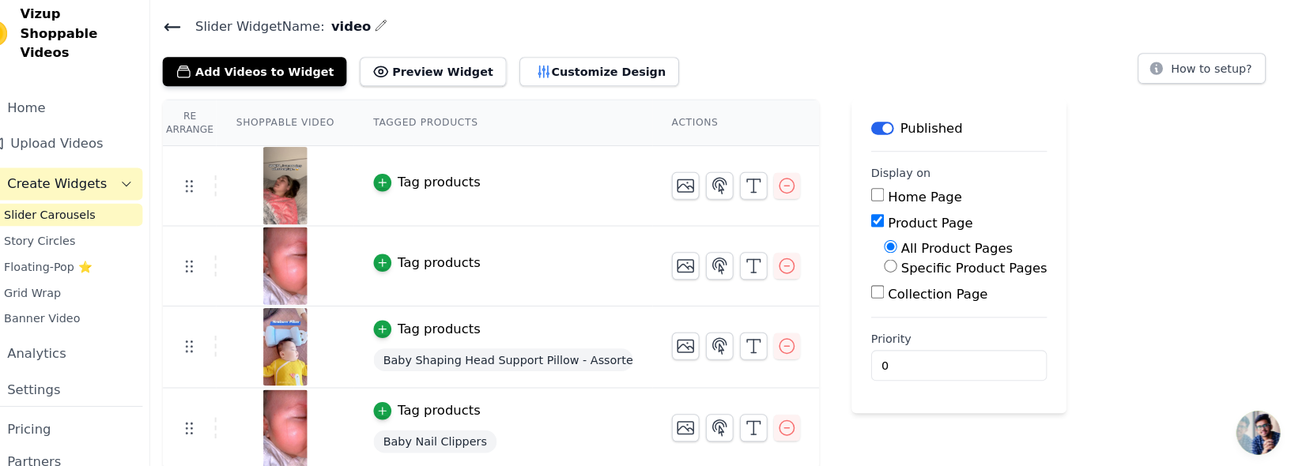
scroll to position [36, 0]
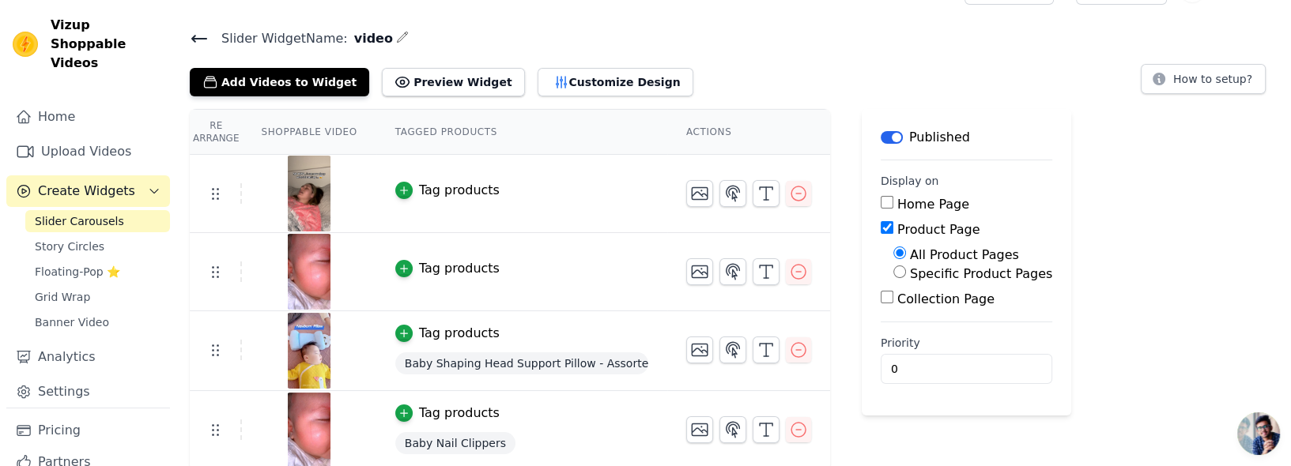
click at [562, 87] on button "Customize Design" at bounding box center [616, 82] width 156 height 28
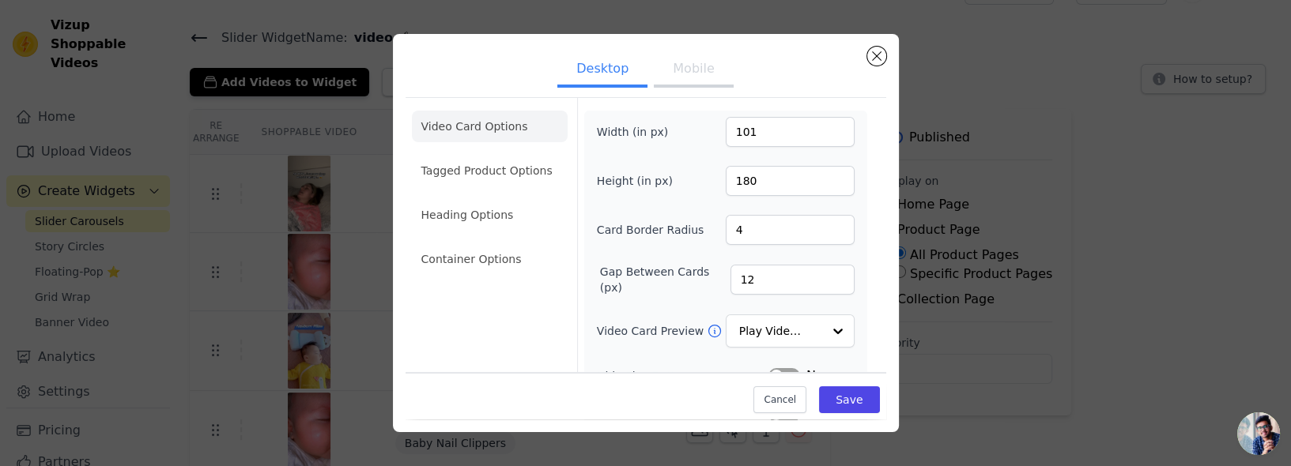
click at [682, 88] on button "Mobile" at bounding box center [693, 70] width 79 height 35
click at [485, 244] on li "Tagged Product Options" at bounding box center [490, 260] width 156 height 32
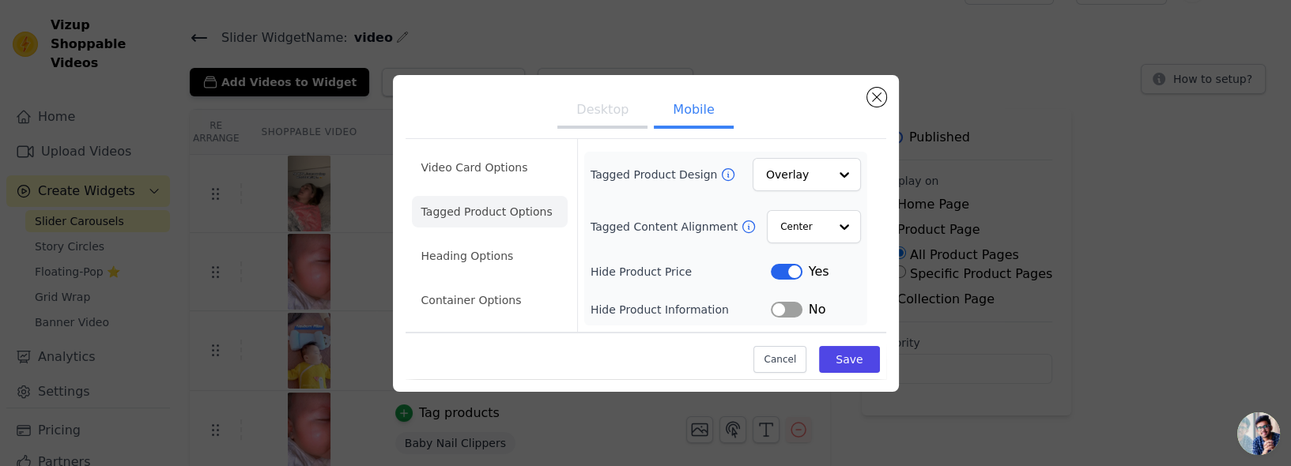
click at [708, 235] on label "Tagged Content Alignment" at bounding box center [666, 227] width 150 height 16
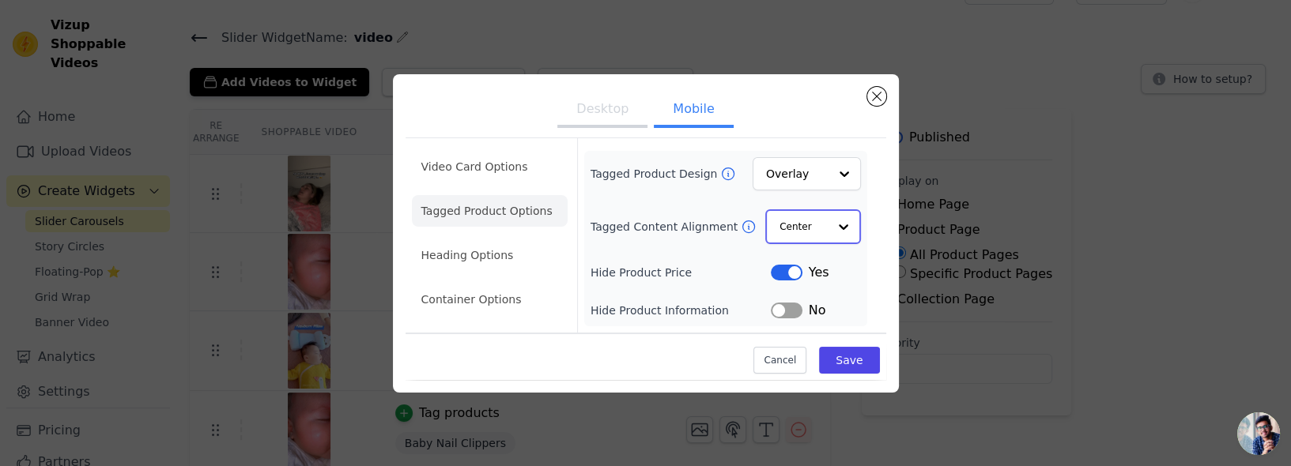
click at [780, 243] on input "Tagged Content Alignment" at bounding box center [803, 227] width 47 height 32
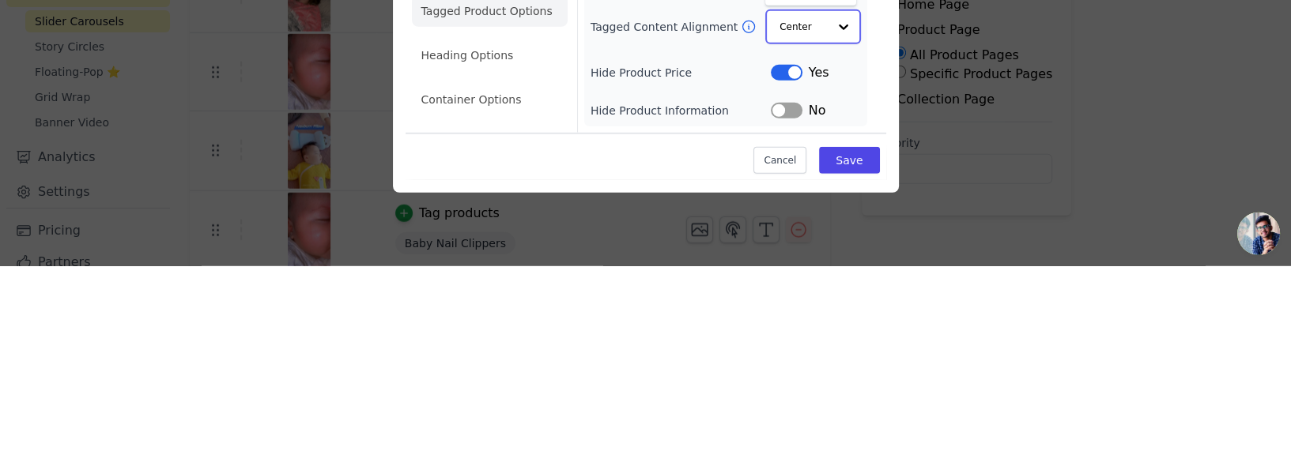
click at [820, 243] on input "Tagged Content Alignment" at bounding box center [803, 227] width 47 height 32
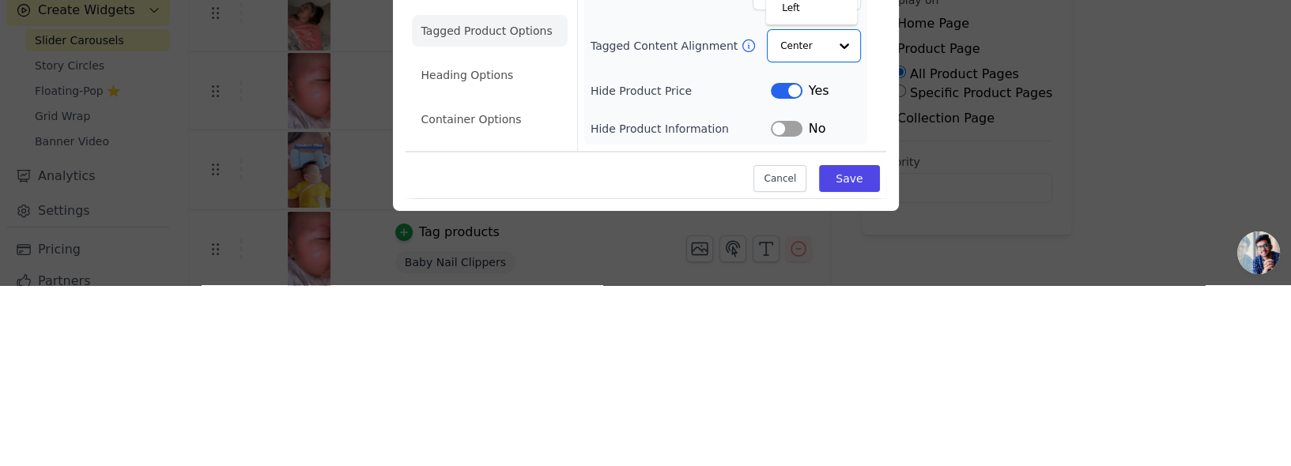
click at [741, 235] on icon at bounding box center [749, 227] width 16 height 16
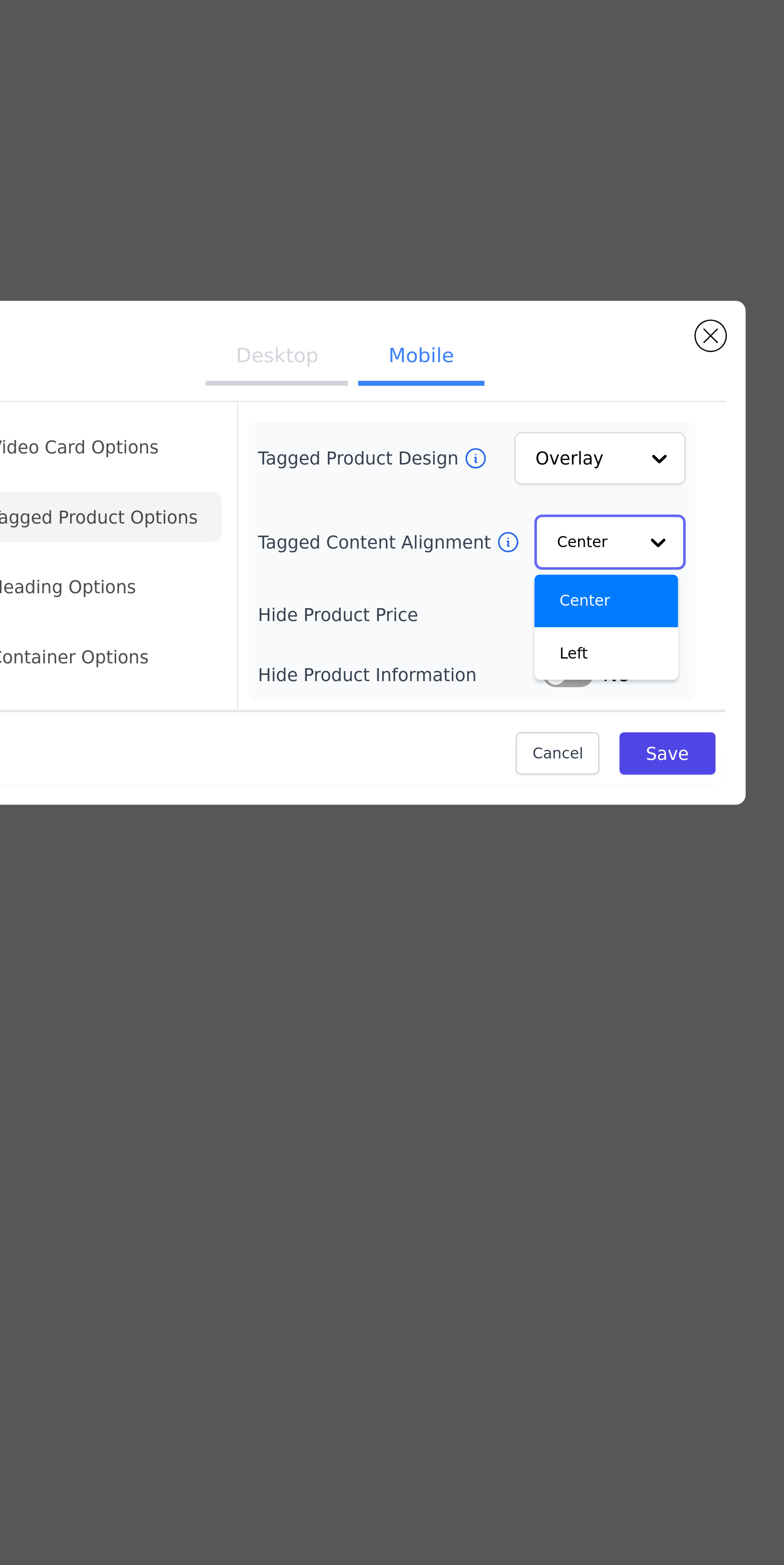
click at [490, 788] on input "Tagged Content Alignment" at bounding box center [488, 779] width 29 height 19
click at [489, 832] on div "Left" at bounding box center [492, 821] width 55 height 20
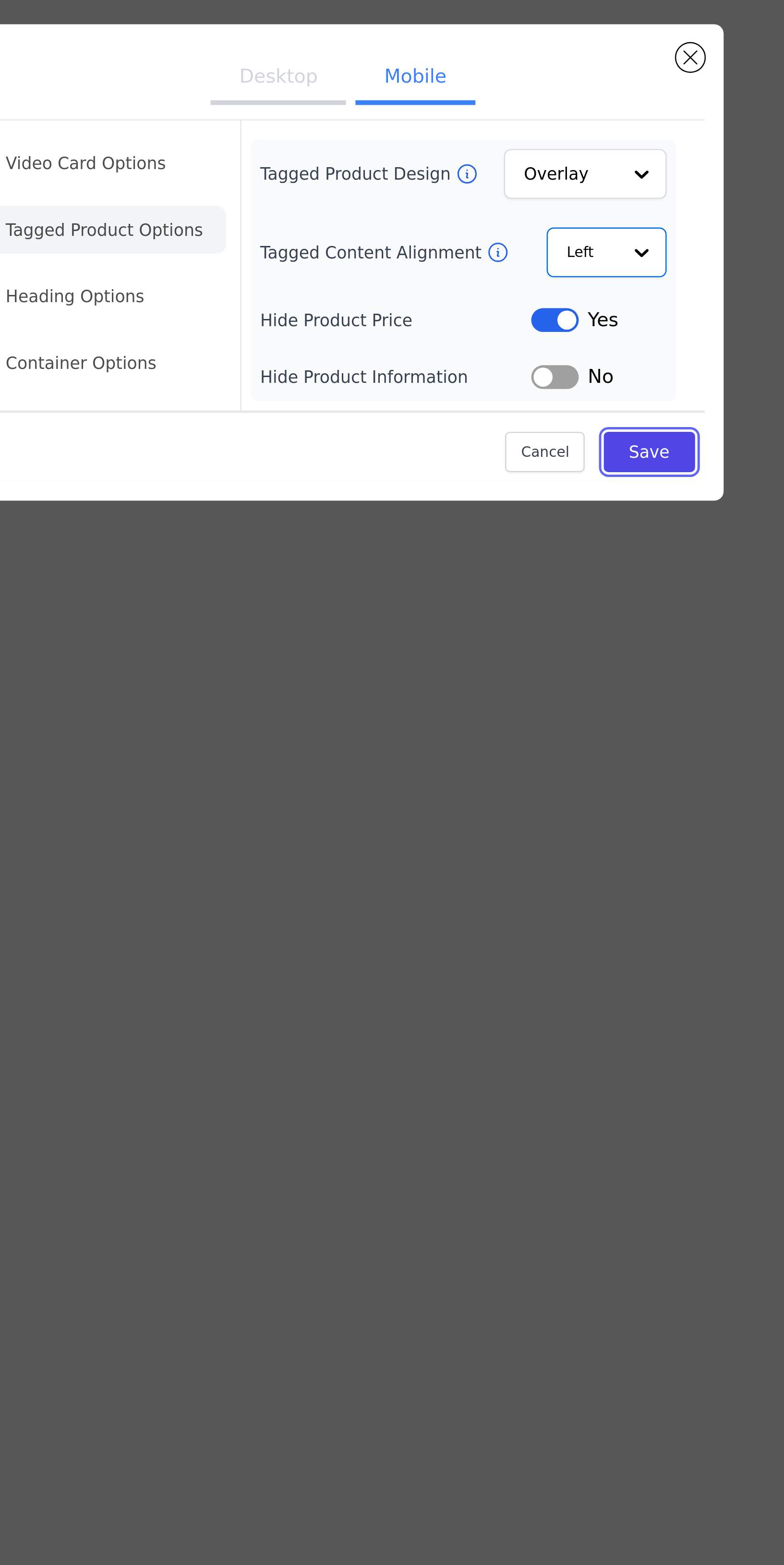
click at [519, 868] on button "Save" at bounding box center [516, 859] width 36 height 16
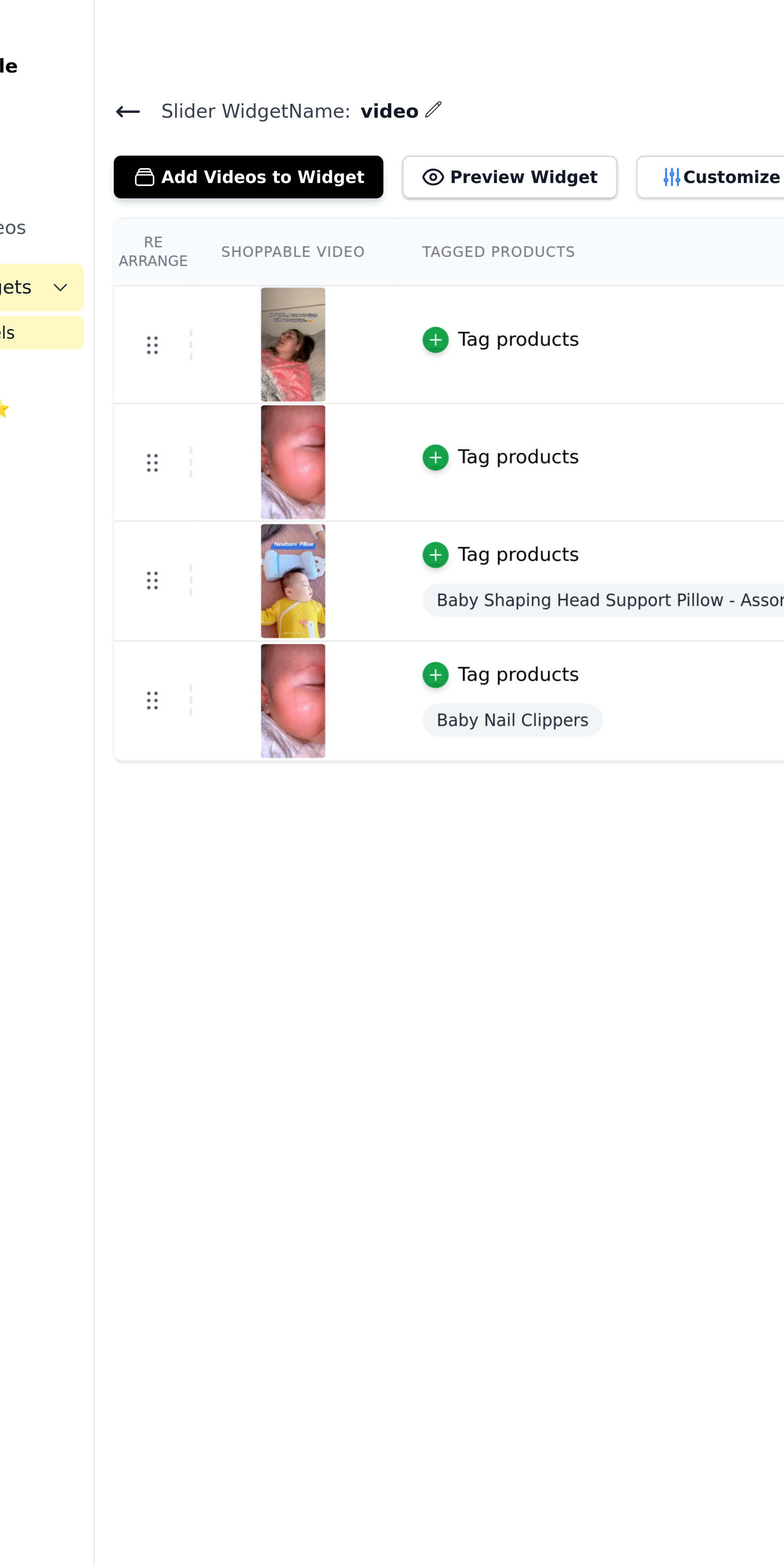
click at [338, 68] on button "Customize Design" at bounding box center [374, 72] width 95 height 17
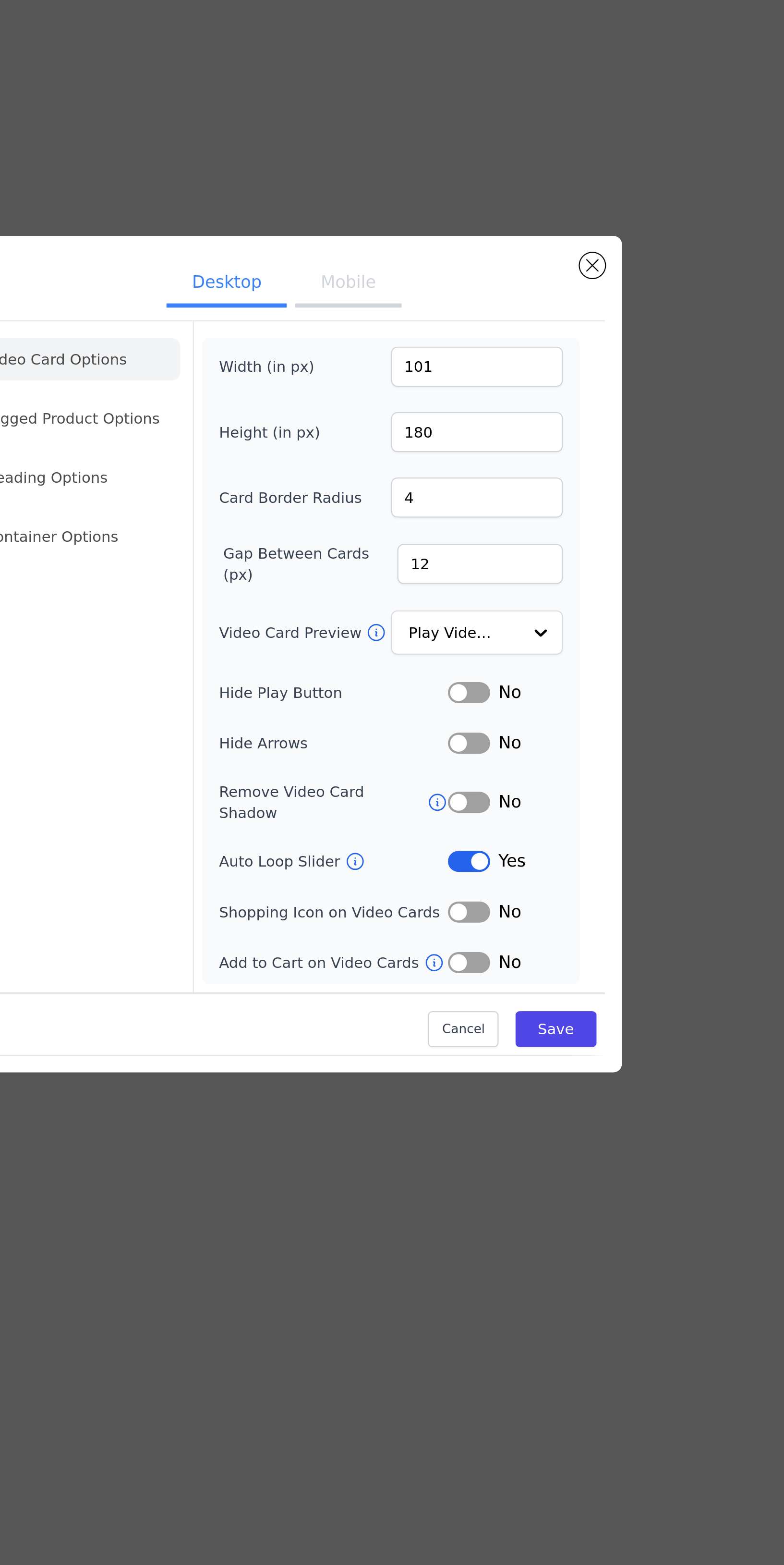
click at [421, 625] on button "Mobile" at bounding box center [421, 614] width 48 height 21
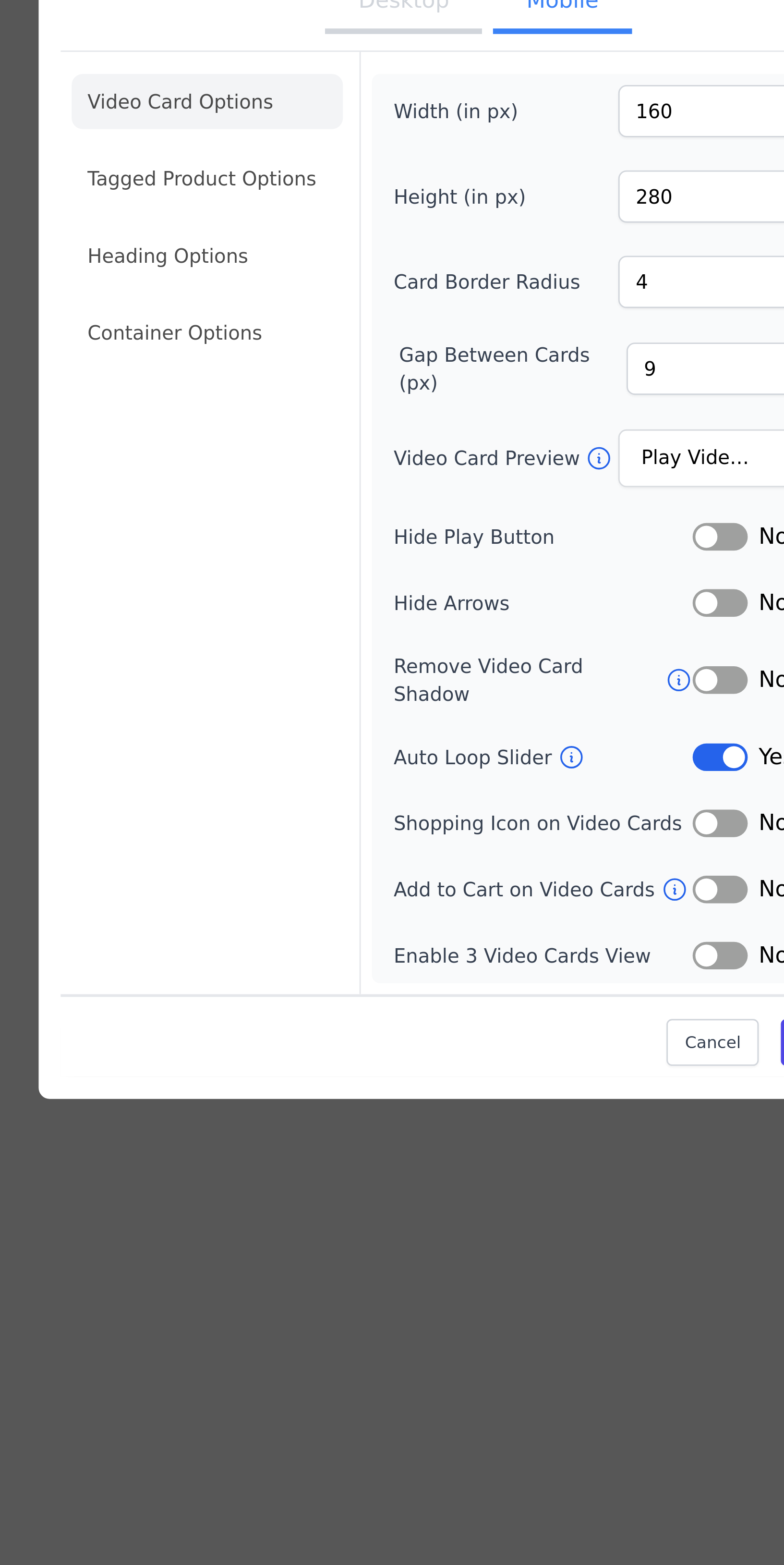
click at [273, 724] on li "Tagged Product Options" at bounding box center [298, 717] width 95 height 19
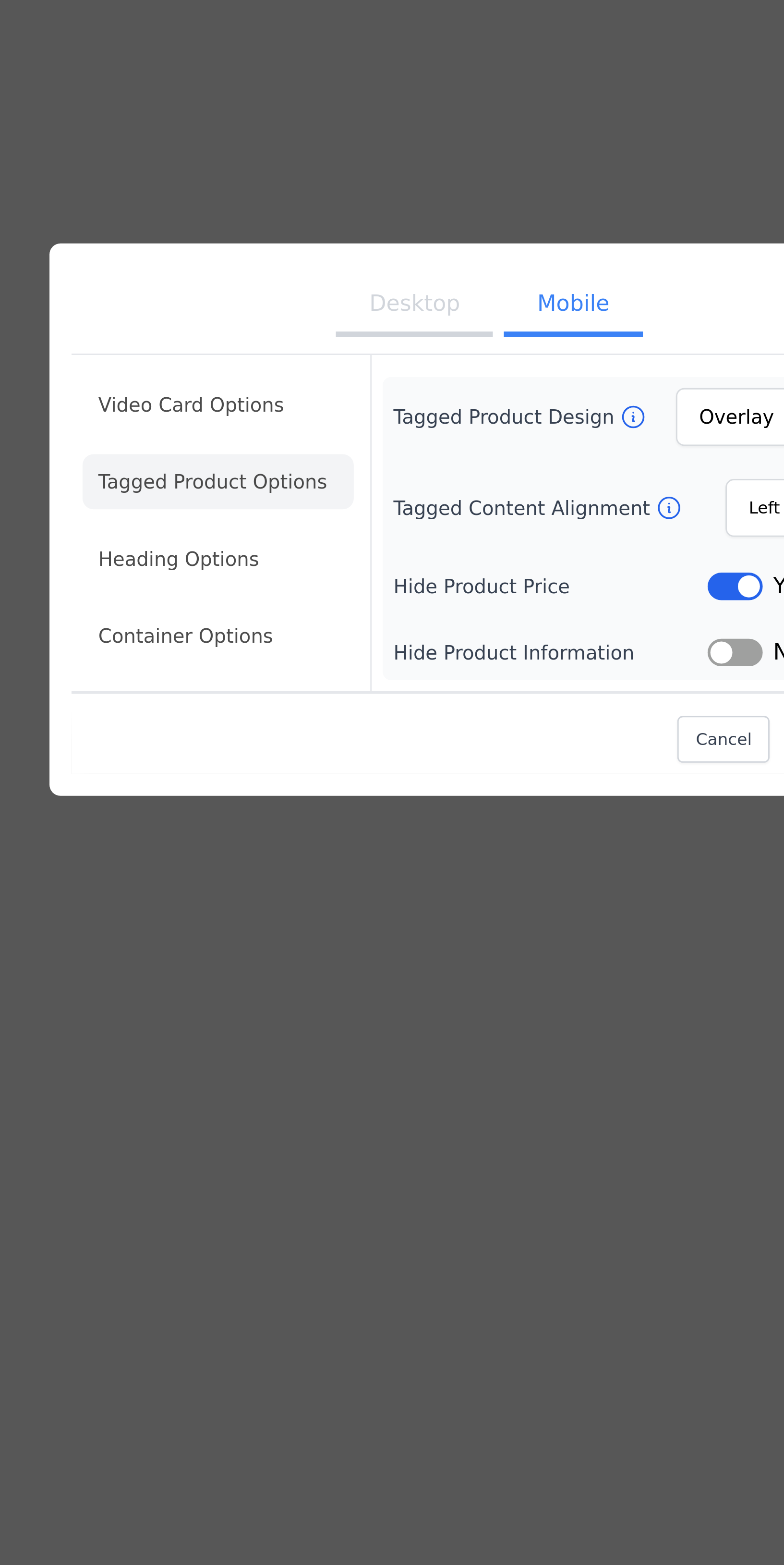
click at [276, 806] on li "Heading Options" at bounding box center [298, 796] width 95 height 19
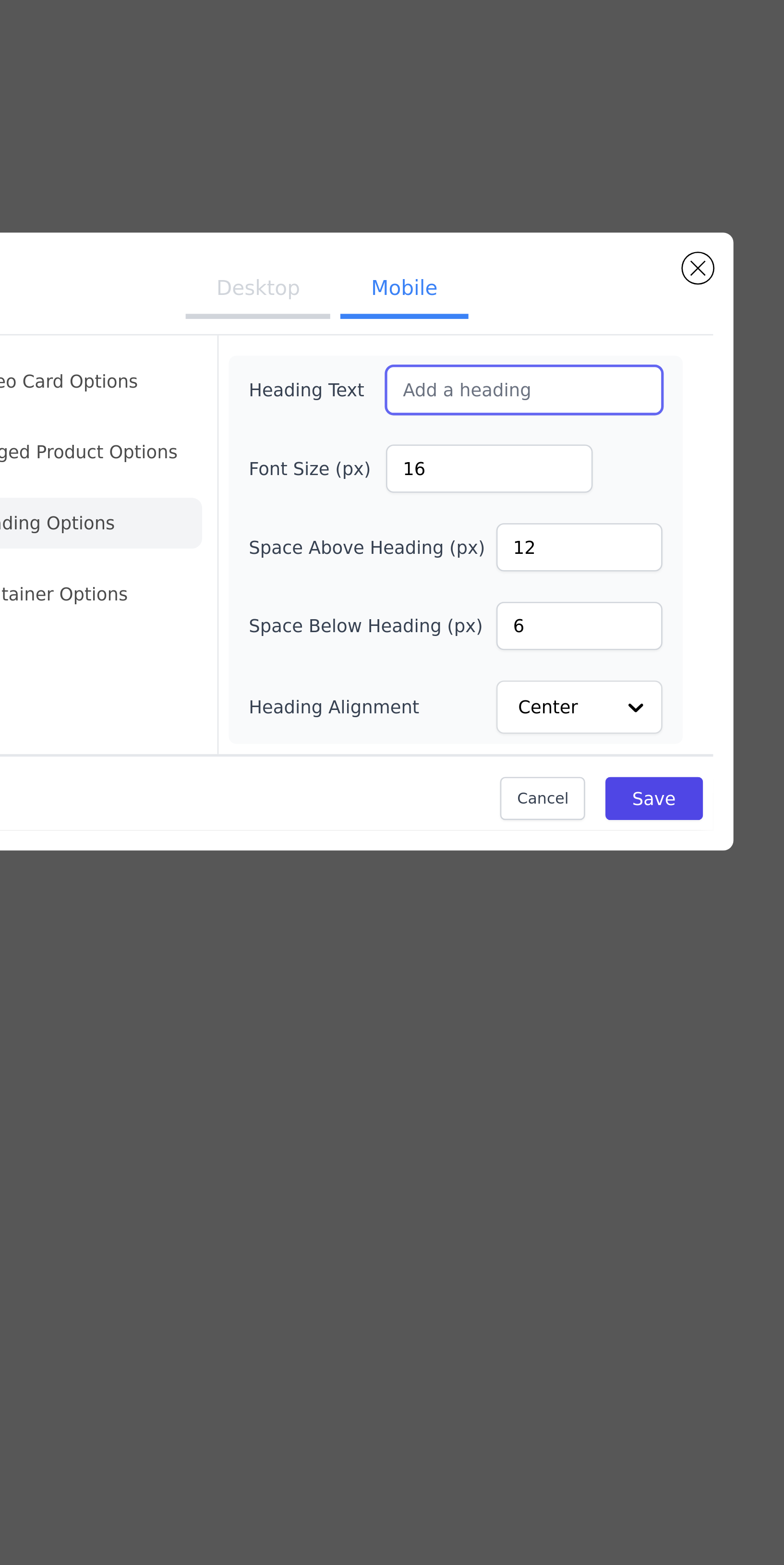
click at [448, 735] on input "Heading Text" at bounding box center [466, 725] width 104 height 18
type input "C"
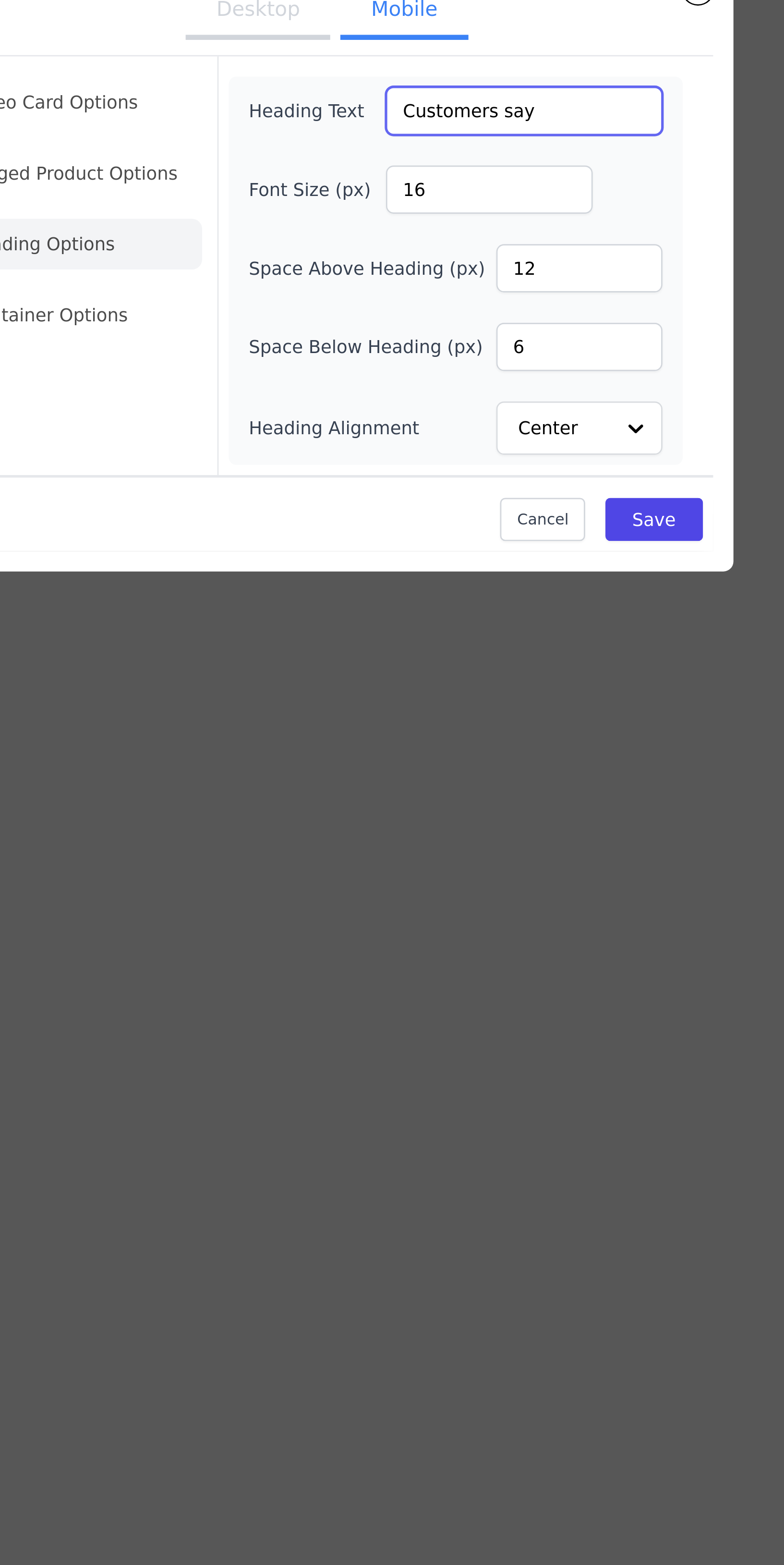
type input "Customers say"
click at [518, 888] on button "Save" at bounding box center [516, 880] width 36 height 16
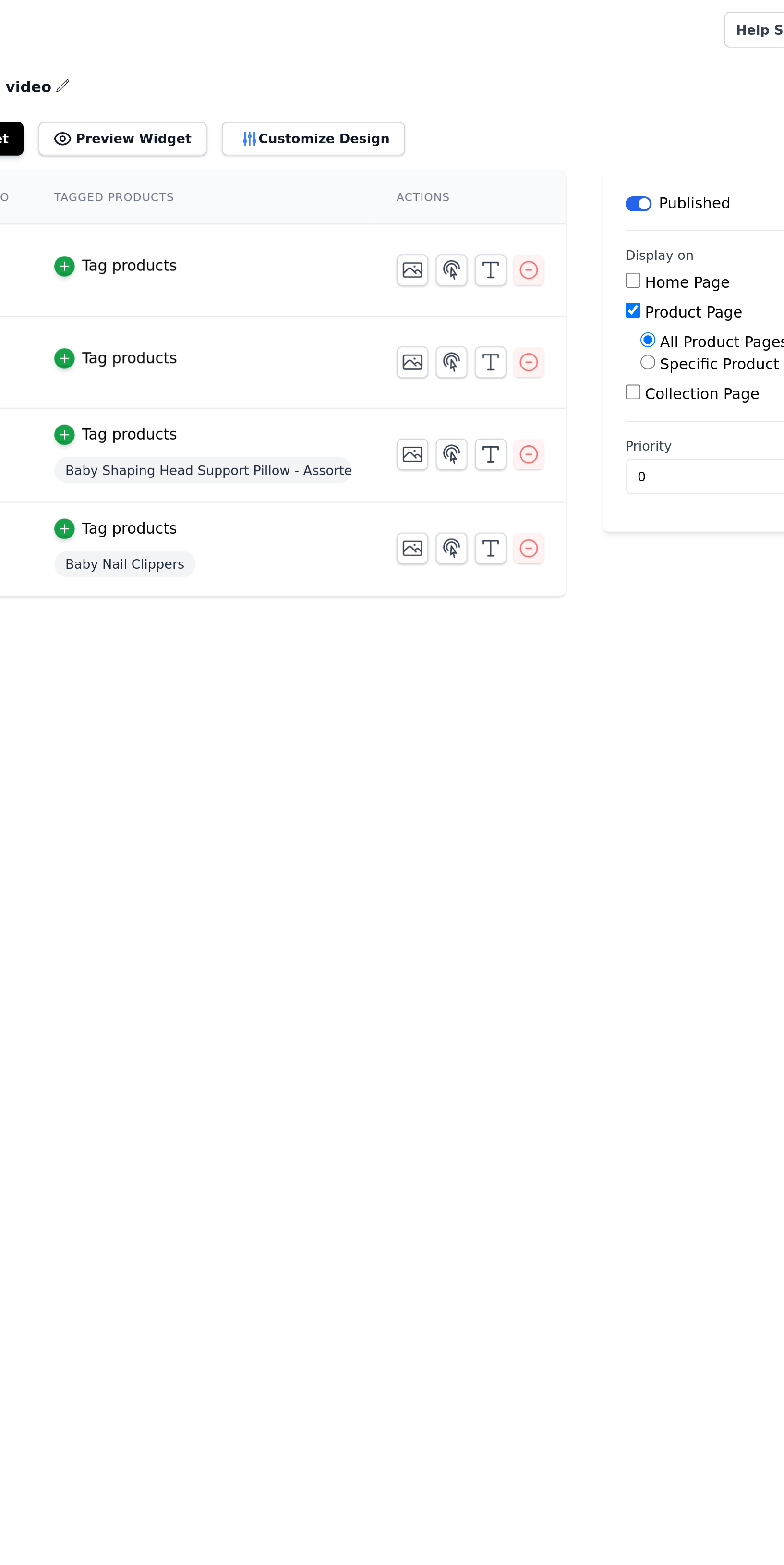
click at [339, 70] on button "Customize Design" at bounding box center [374, 72] width 95 height 17
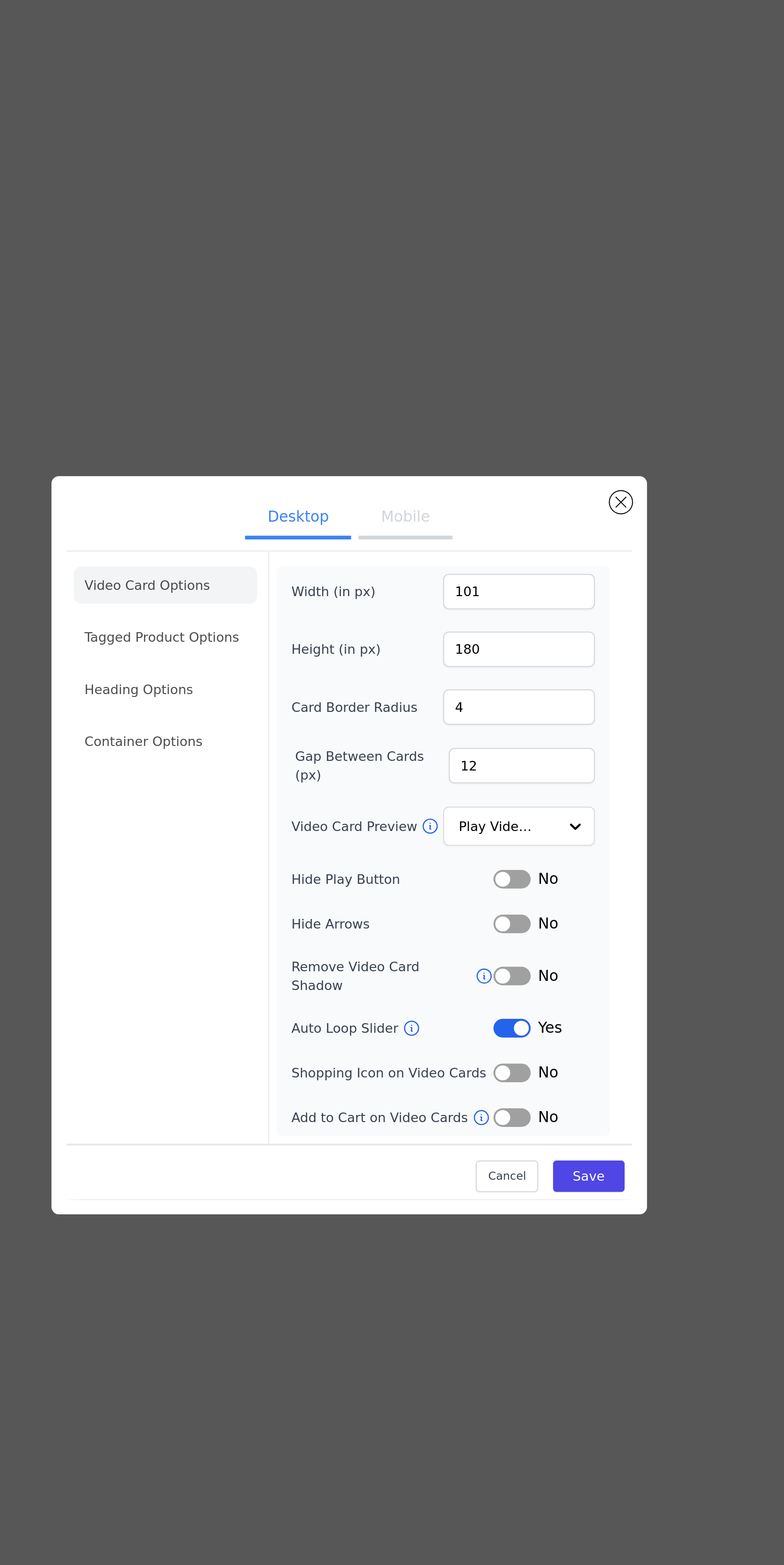
click at [410, 625] on button "Mobile" at bounding box center [421, 614] width 48 height 21
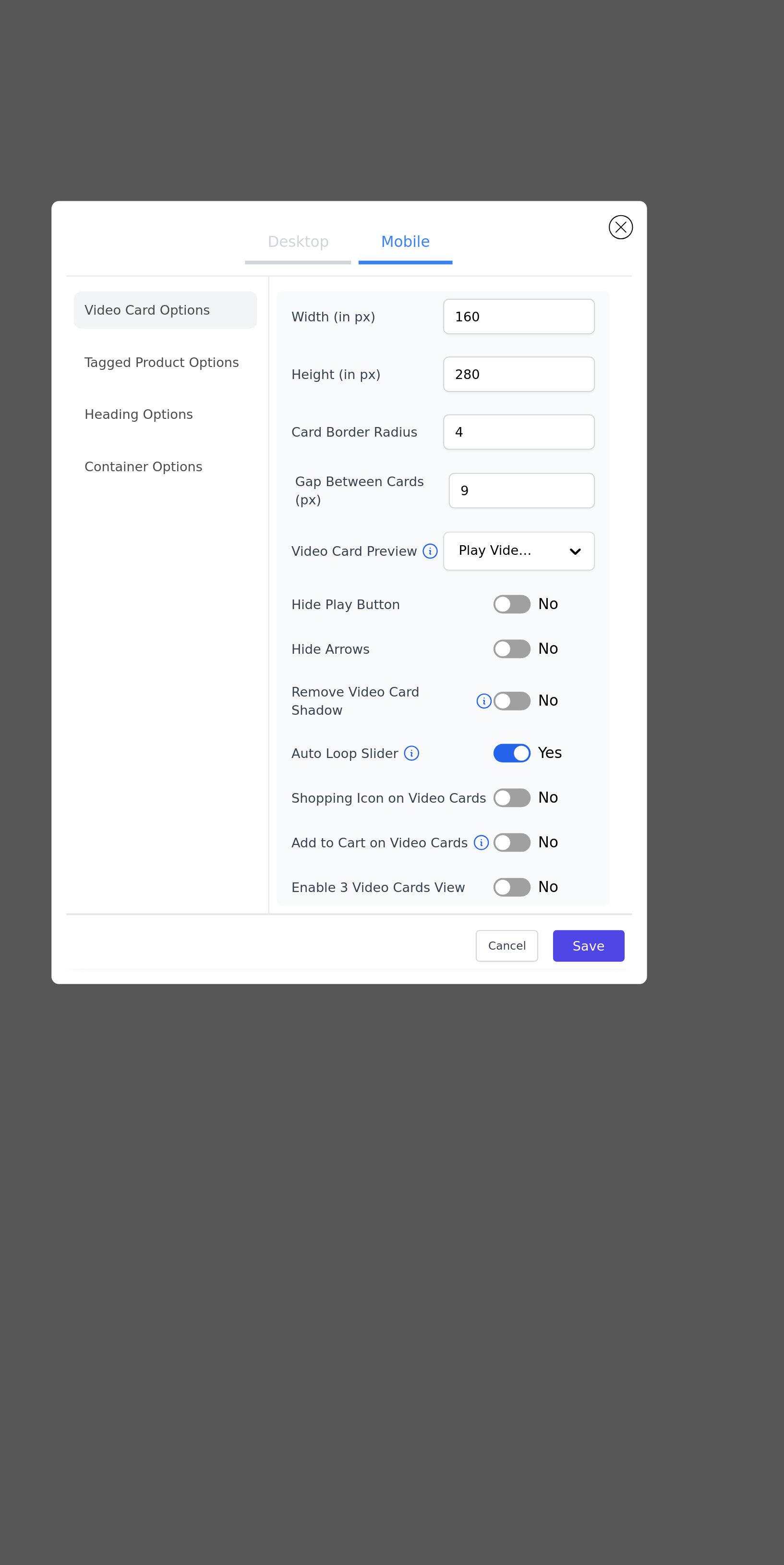
click at [290, 700] on li "Heading Options" at bounding box center [298, 691] width 95 height 19
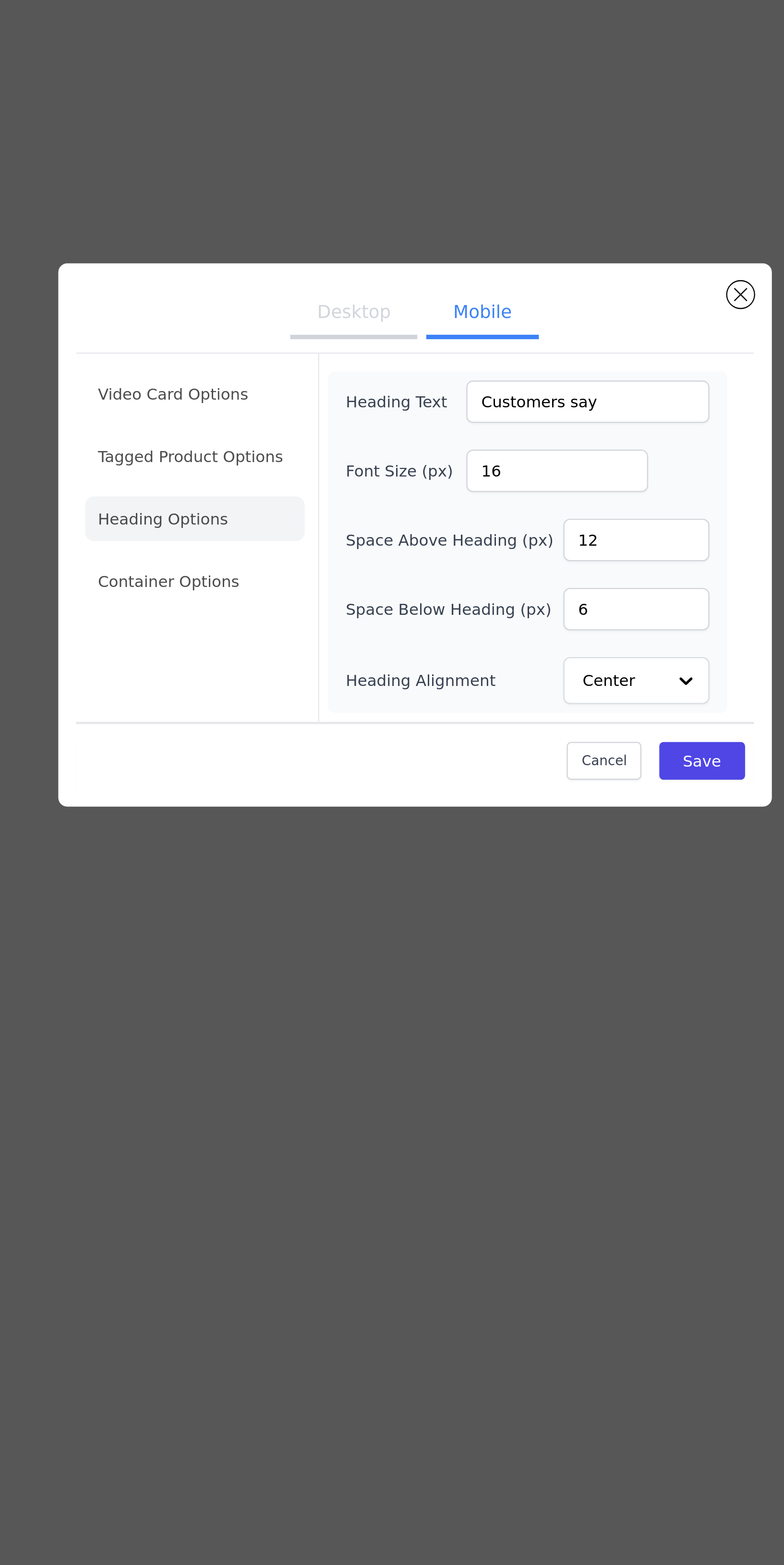
click at [288, 812] on li "Container Options" at bounding box center [298, 803] width 95 height 19
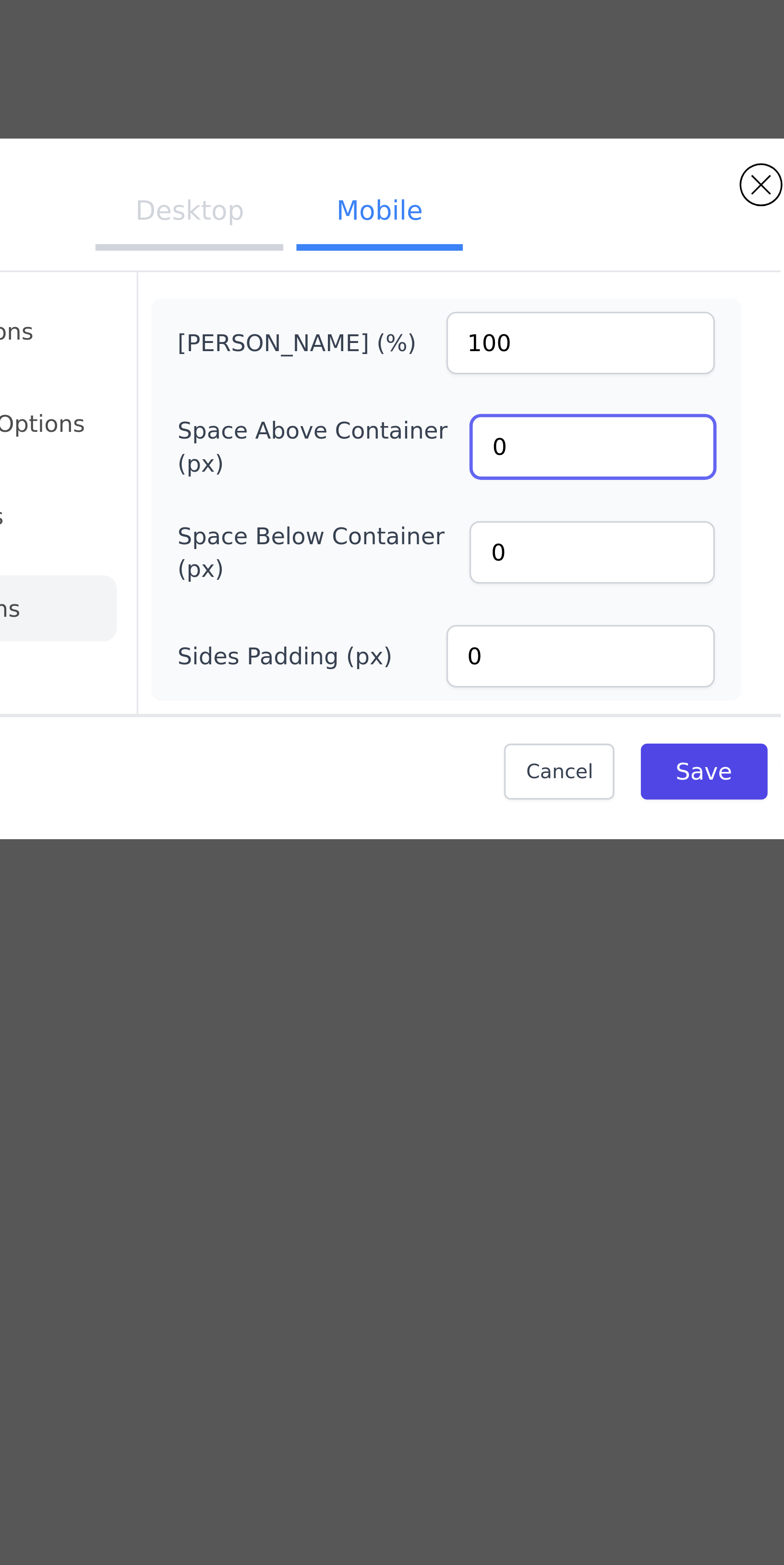
click at [454, 779] on input "0" at bounding box center [483, 770] width 71 height 18
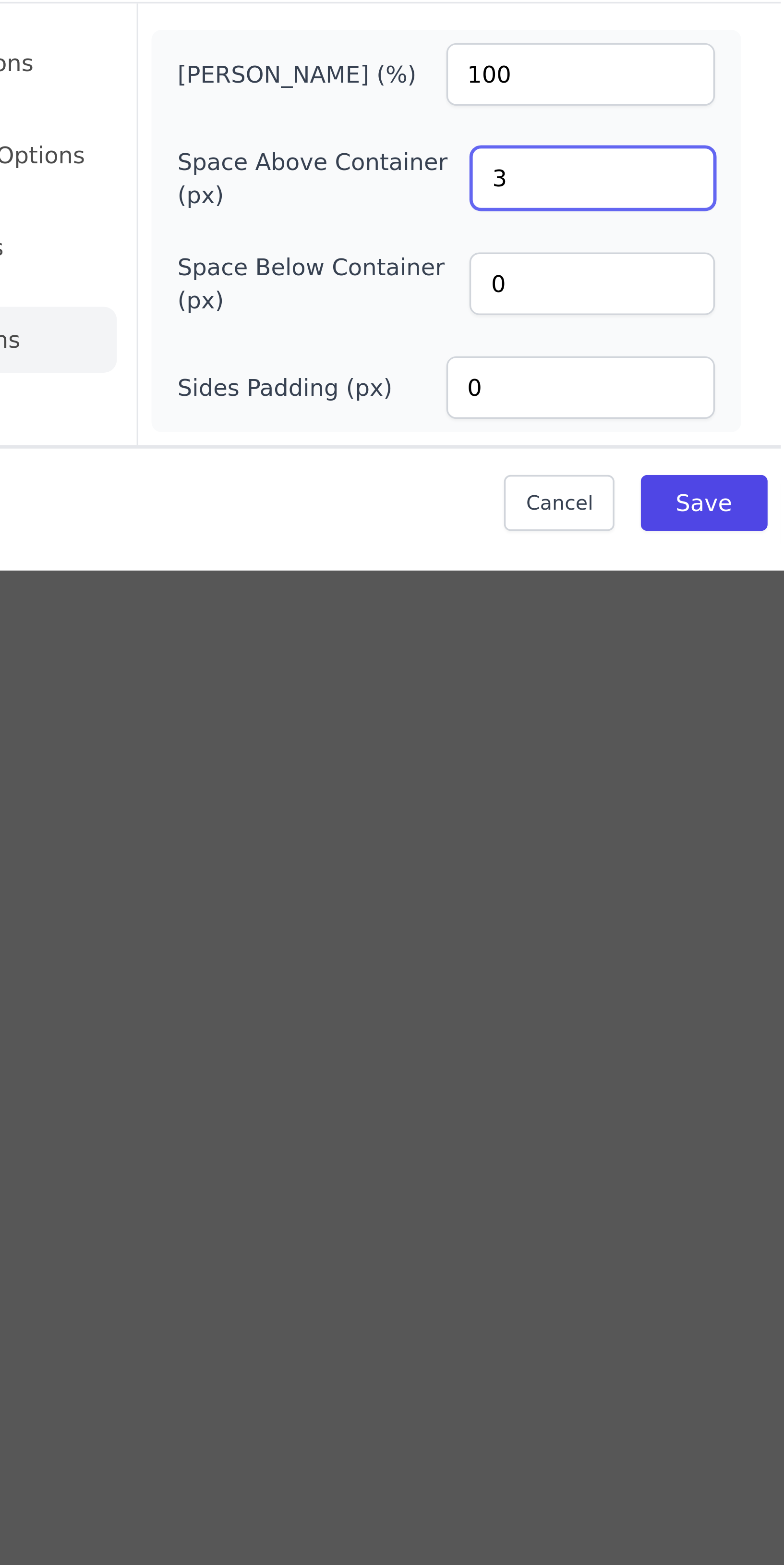
type input "3"
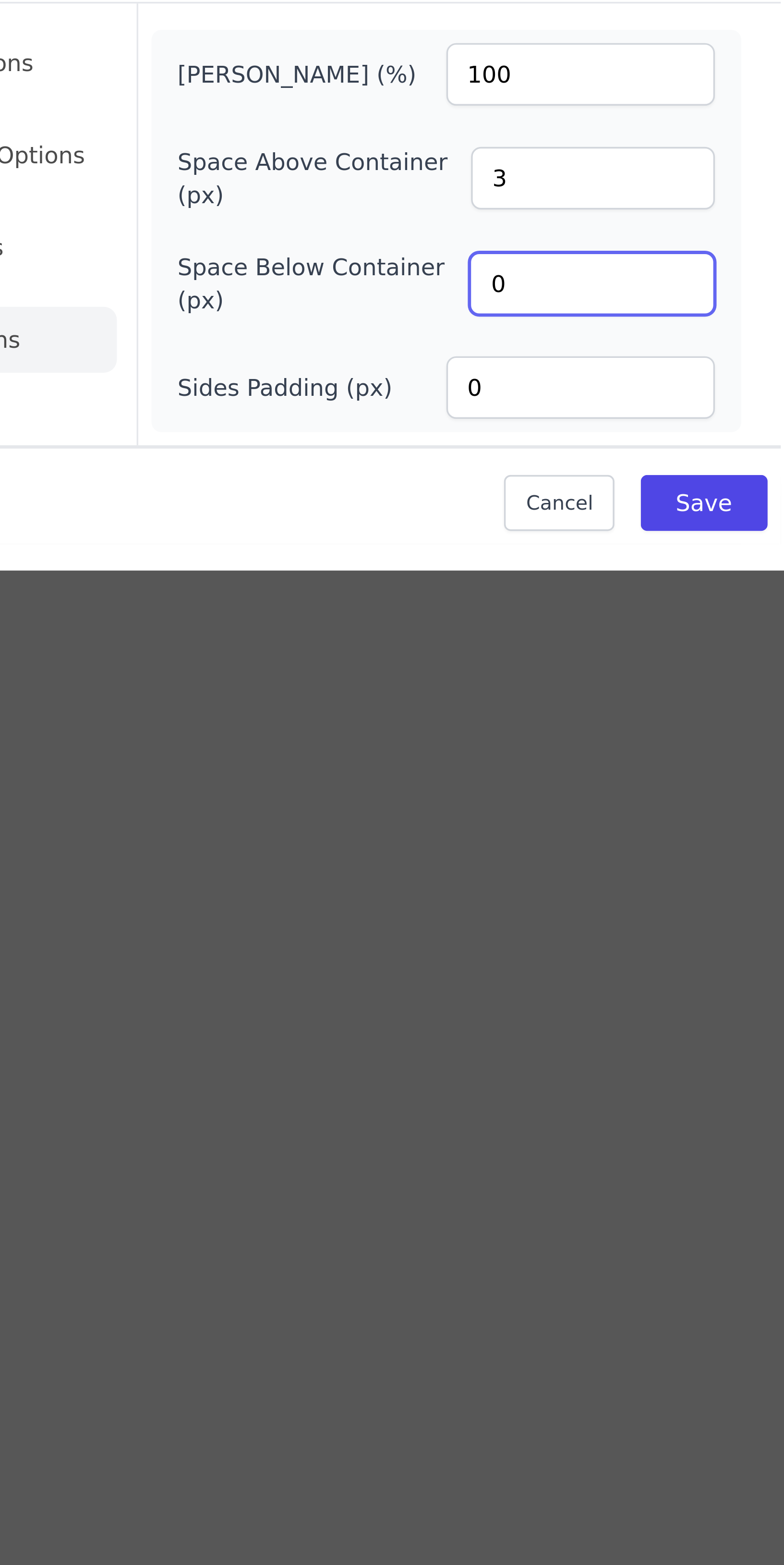
click at [459, 810] on input "0" at bounding box center [483, 801] width 71 height 18
type input "3"
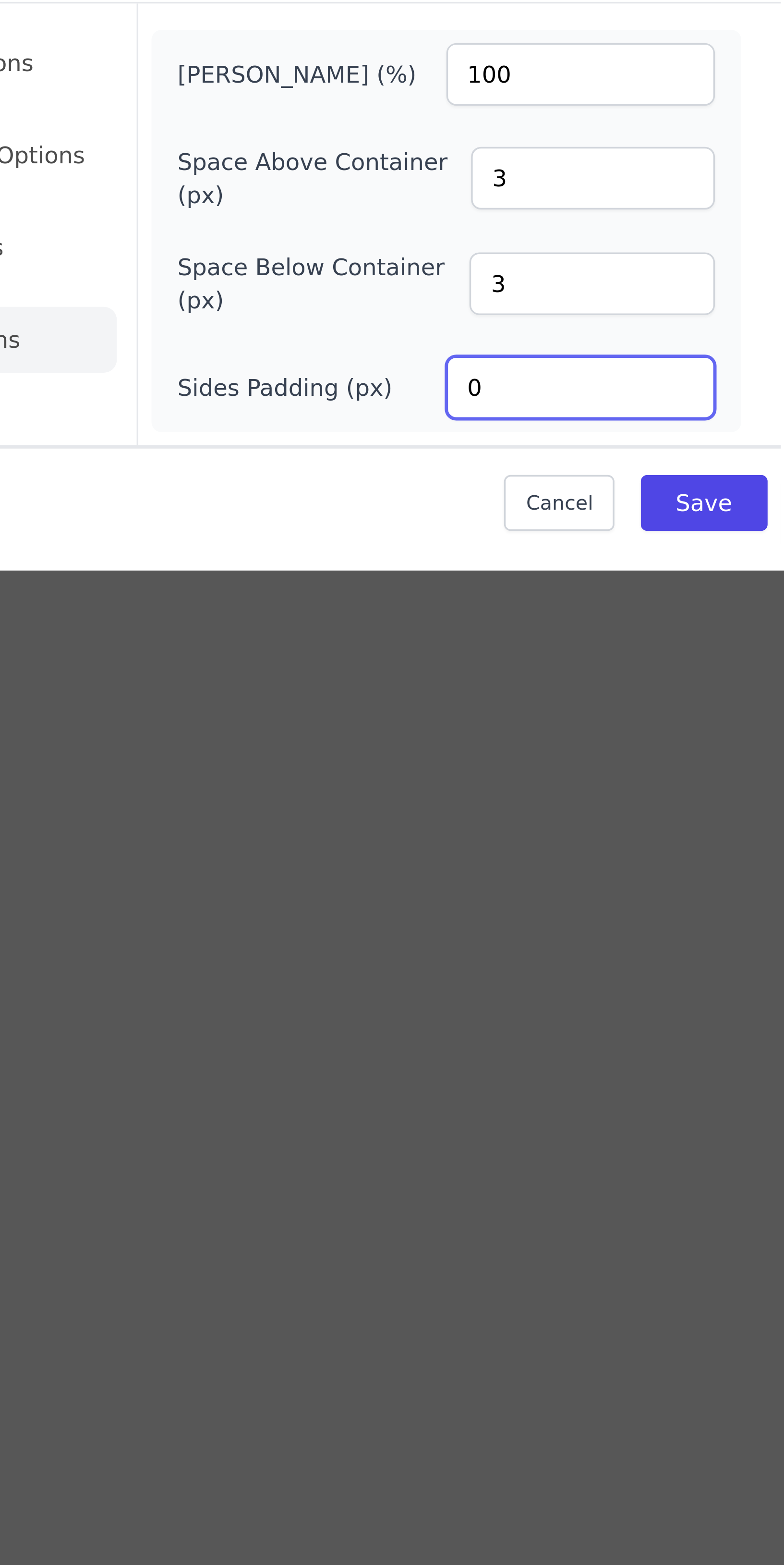
click at [459, 841] on input "0" at bounding box center [480, 832] width 78 height 18
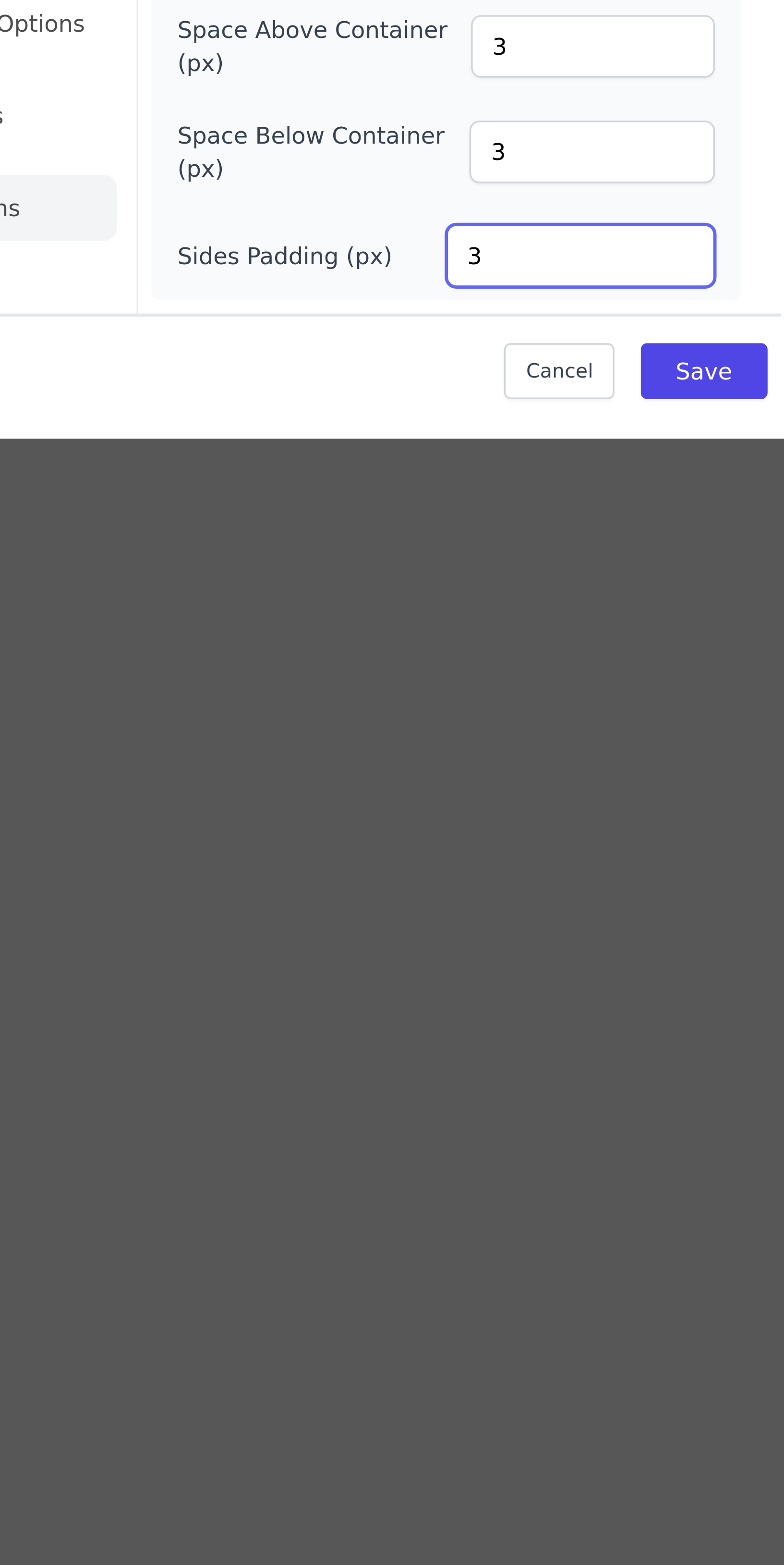
type input "3"
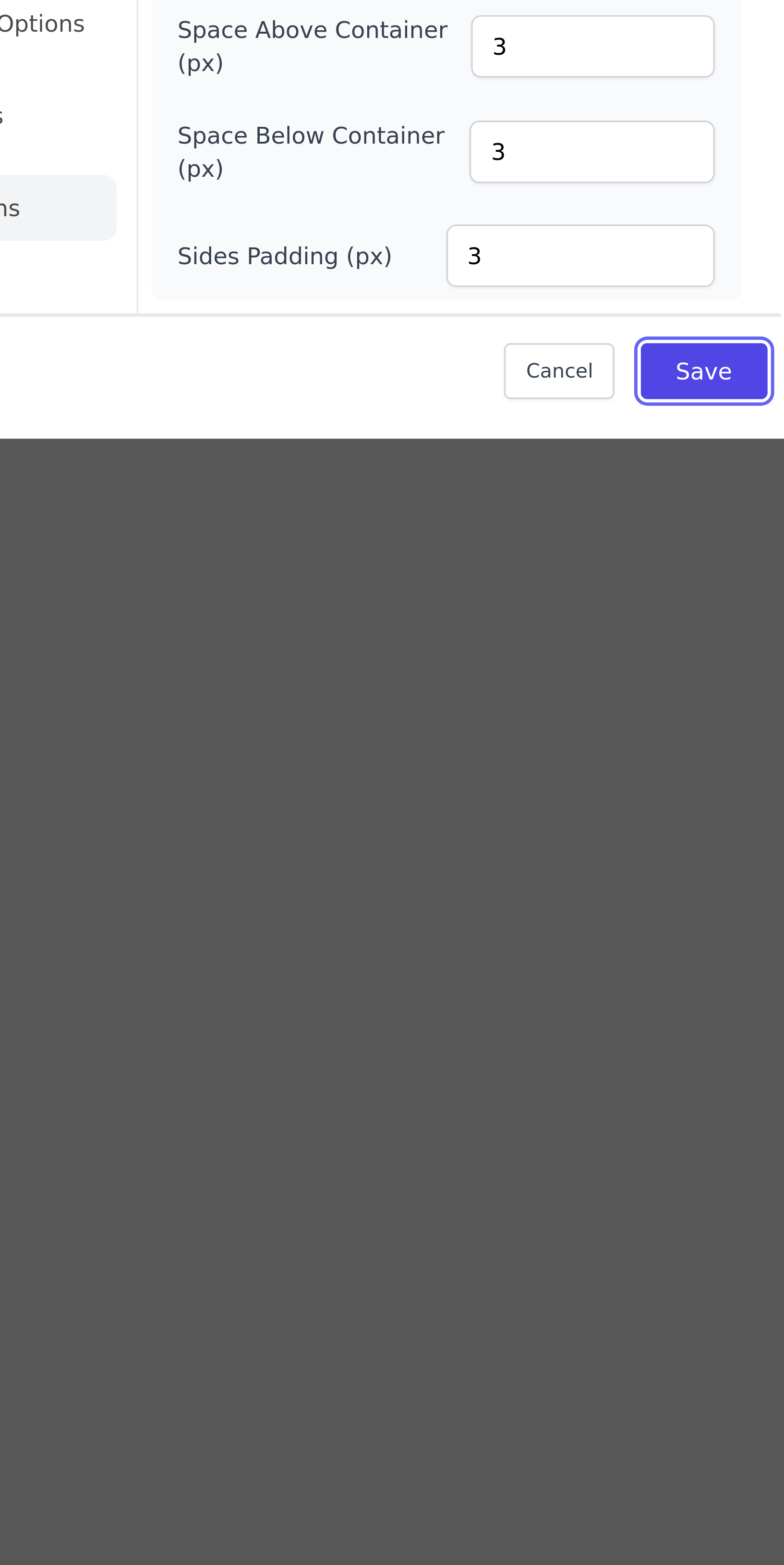
click at [515, 873] on button "Save" at bounding box center [516, 865] width 36 height 16
